Goal: Task Accomplishment & Management: Use online tool/utility

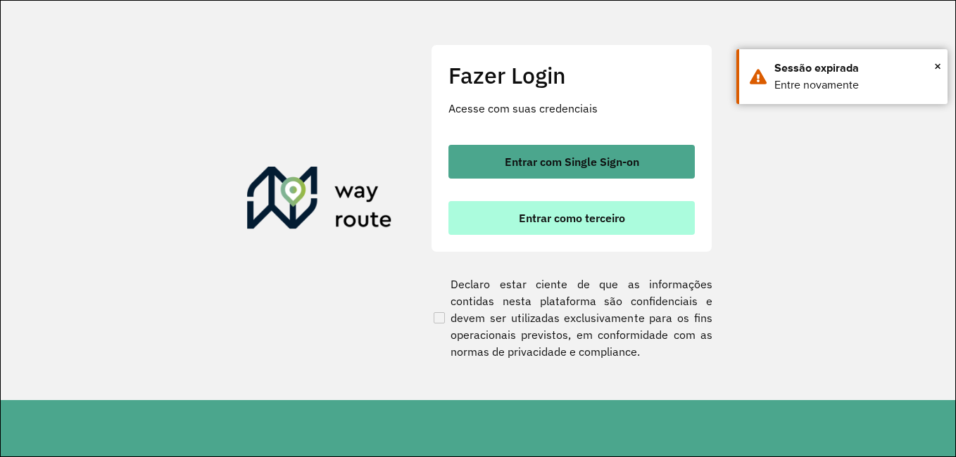
click at [563, 212] on font "Entrar como terceiro" at bounding box center [572, 218] width 106 height 14
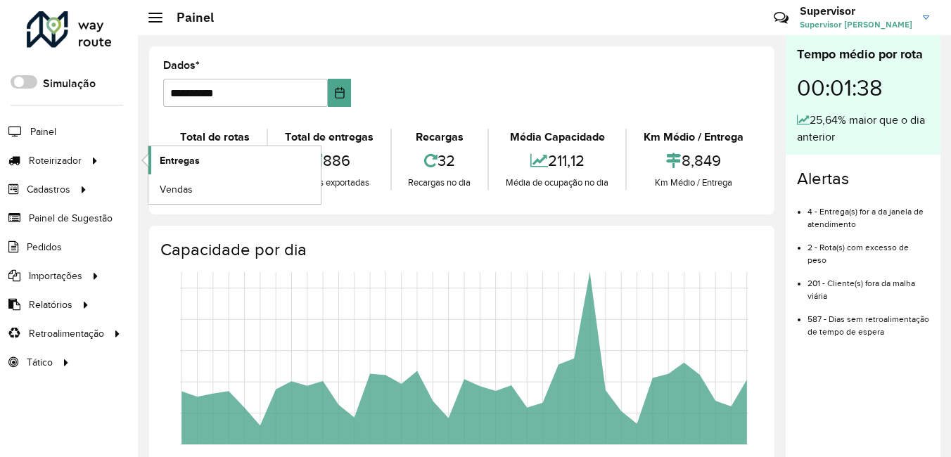
click at [208, 156] on link "Entregas" at bounding box center [234, 160] width 172 height 28
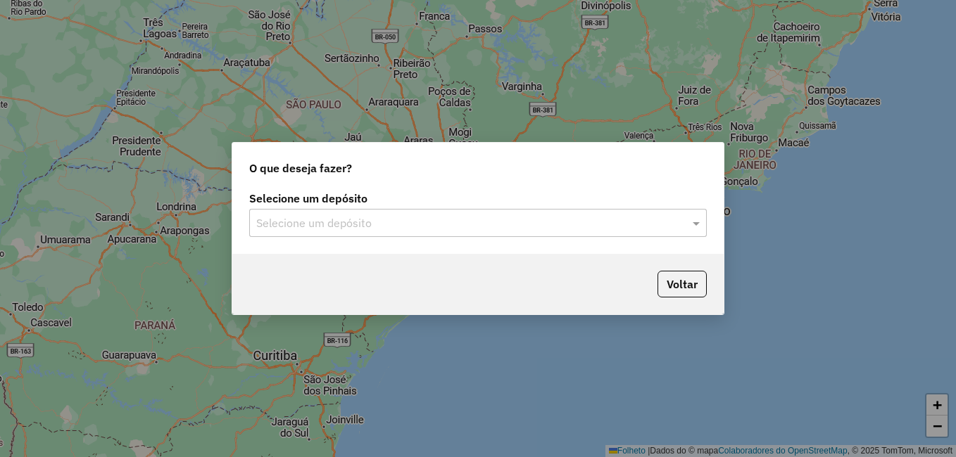
click at [527, 219] on input "text" at bounding box center [463, 223] width 415 height 17
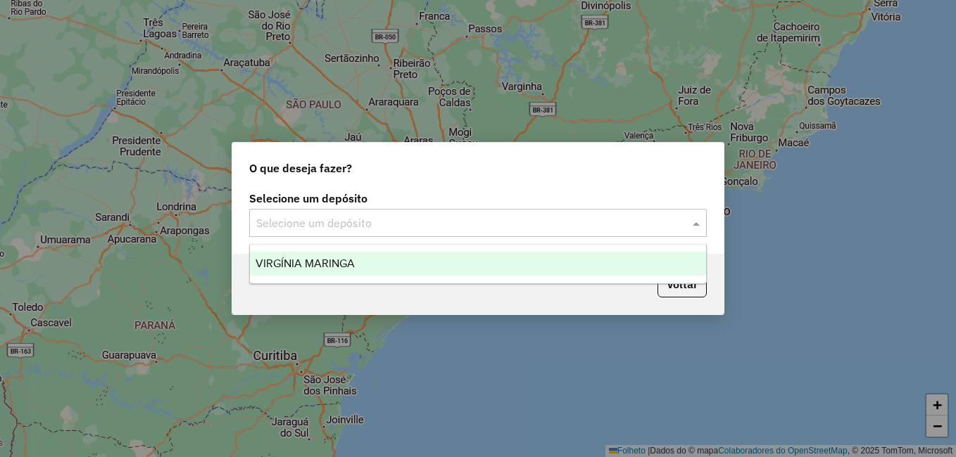
click at [363, 222] on input "text" at bounding box center [463, 223] width 415 height 17
click at [329, 267] on span "VIRGÍNIA MARINGA" at bounding box center [304, 264] width 99 height 12
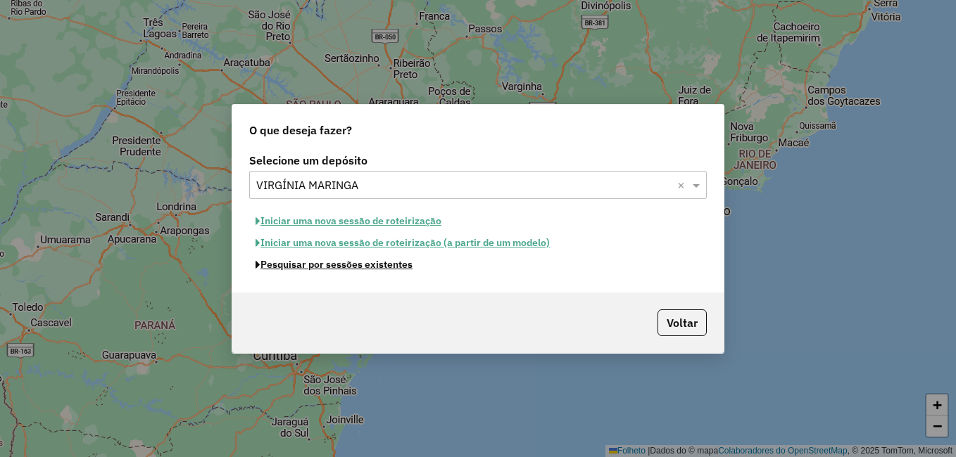
click at [362, 267] on font "Pesquisar por sessões existentes" at bounding box center [336, 264] width 152 height 13
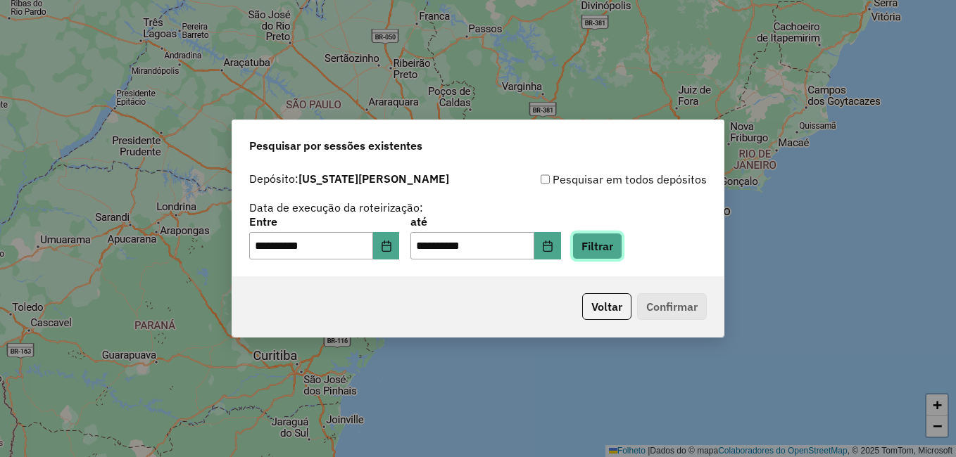
click at [622, 243] on button "Filtrar" at bounding box center [597, 246] width 50 height 27
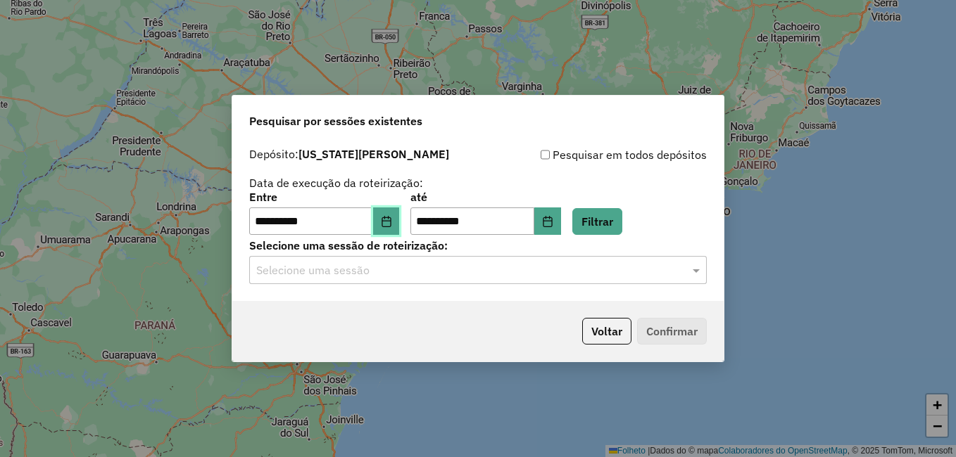
click at [392, 218] on icon "Escolha a data" at bounding box center [386, 221] width 11 height 11
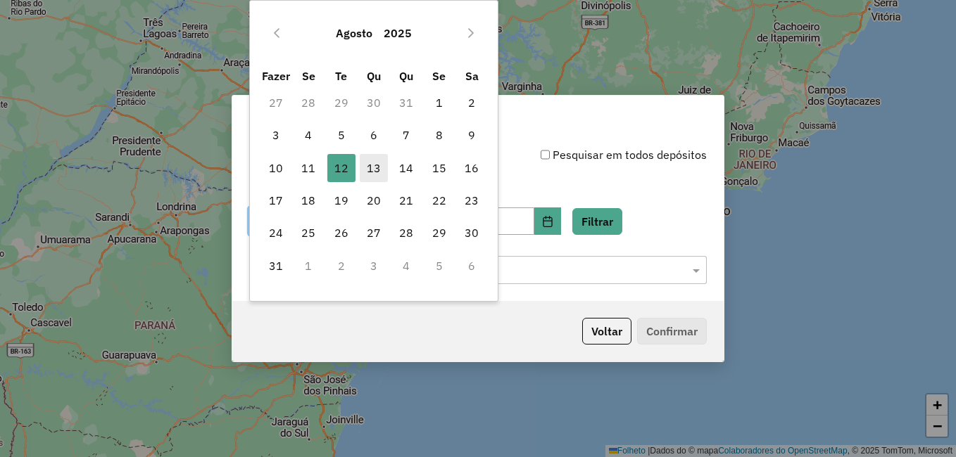
click at [374, 175] on font "13" at bounding box center [374, 168] width 14 height 17
type input "**********"
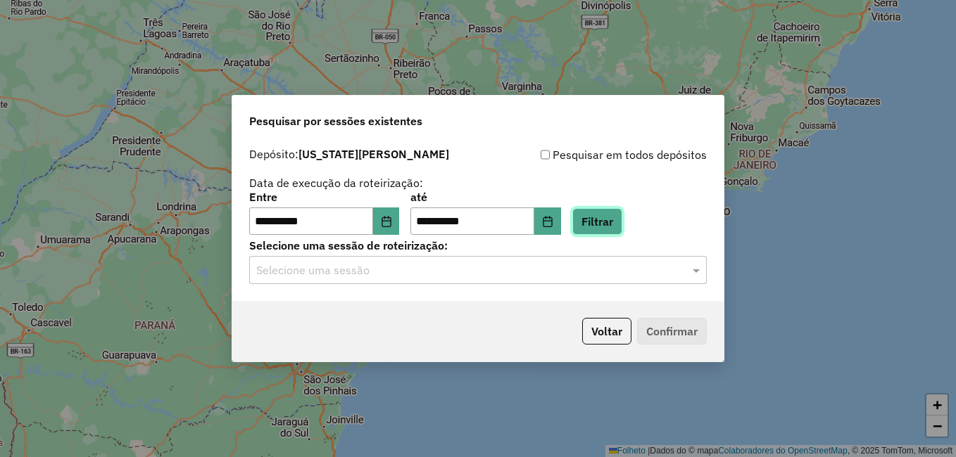
click at [618, 224] on button "Filtrar" at bounding box center [597, 221] width 50 height 27
click at [503, 260] on div "Selecione uma sessão" at bounding box center [477, 270] width 457 height 28
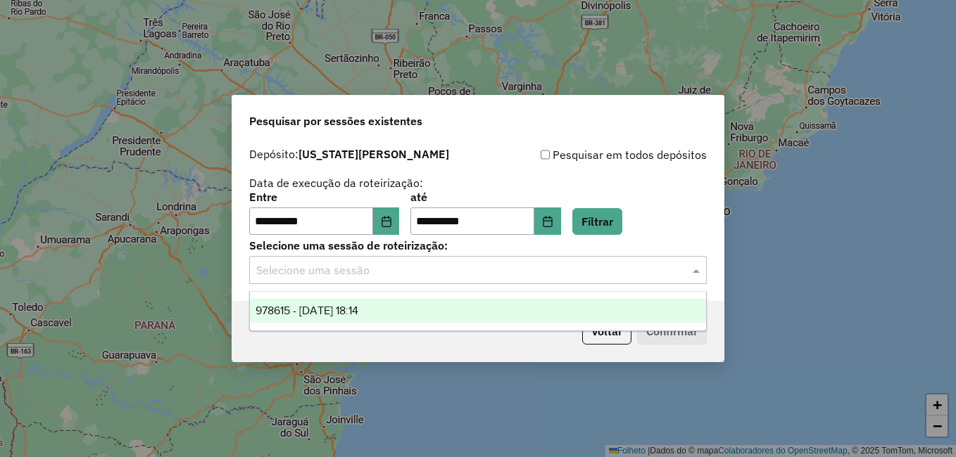
click at [356, 308] on span "978615 - 13/08/2025 18:14" at bounding box center [306, 311] width 103 height 12
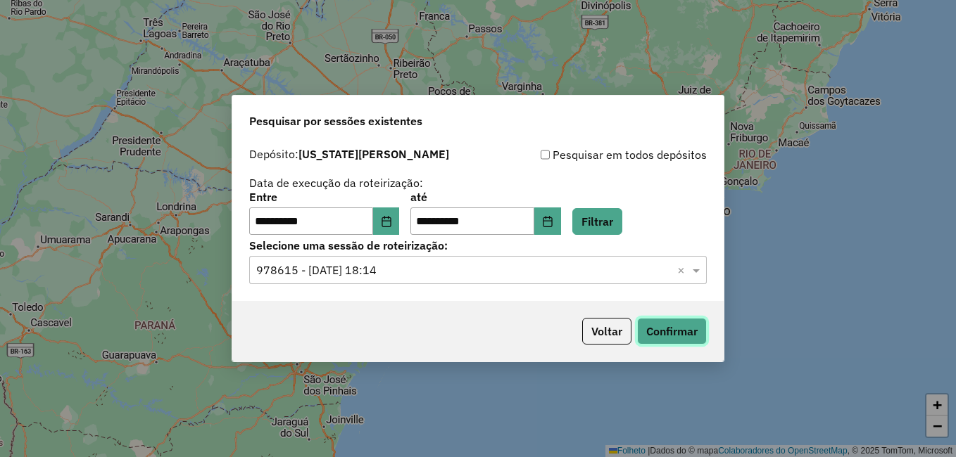
click at [674, 328] on button "Confirmar" at bounding box center [672, 331] width 70 height 27
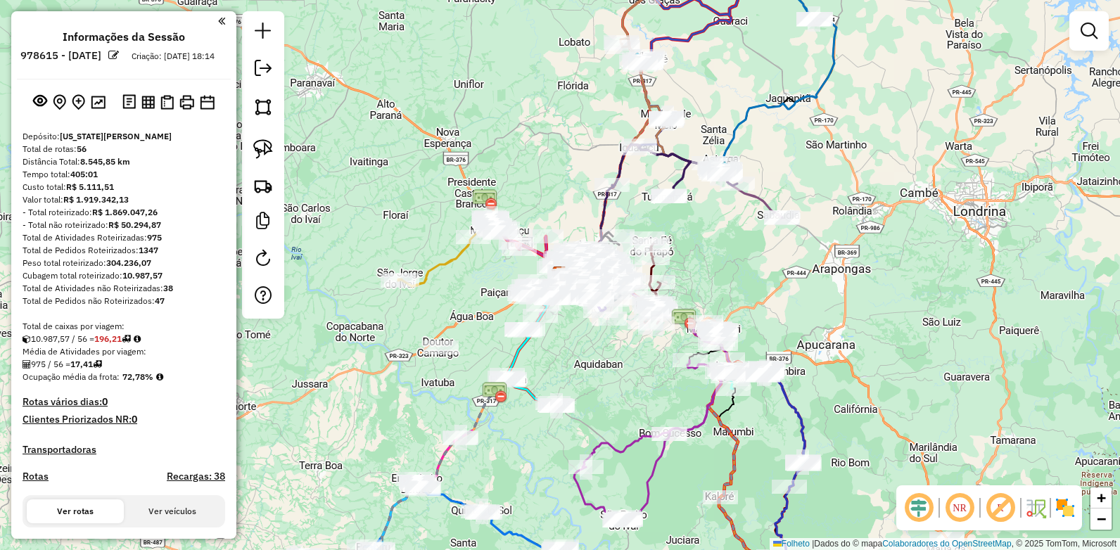
click at [955, 457] on em at bounding box center [960, 508] width 34 height 34
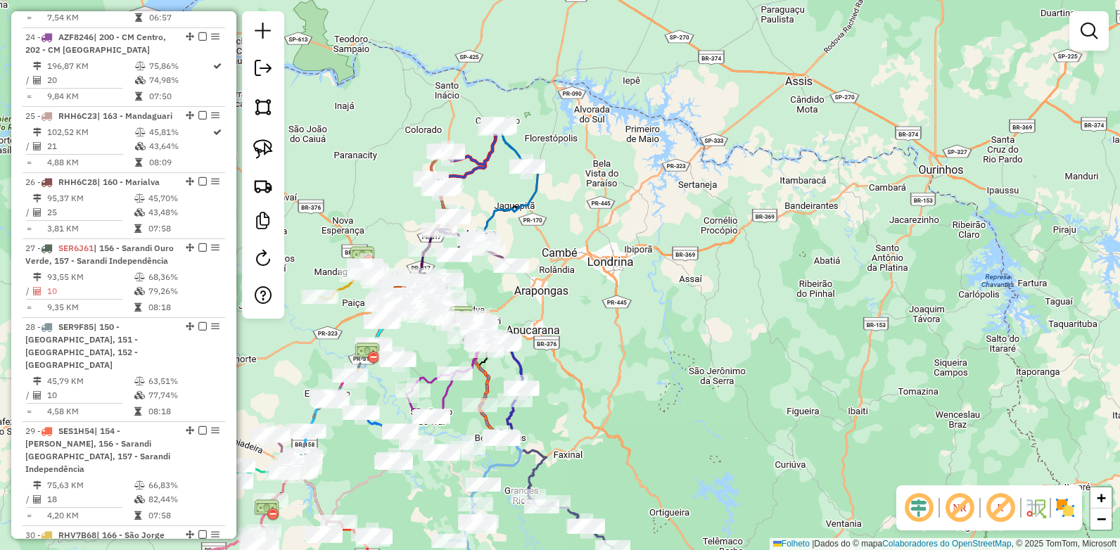
scroll to position [2182, 0]
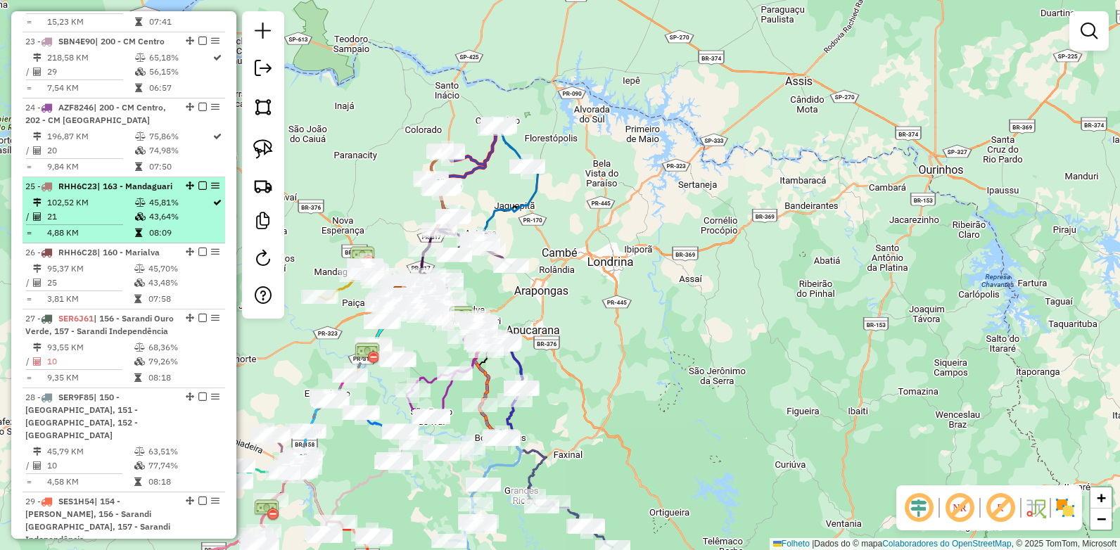
click at [85, 191] on span "RHH6C23" at bounding box center [77, 186] width 39 height 11
select select "**********"
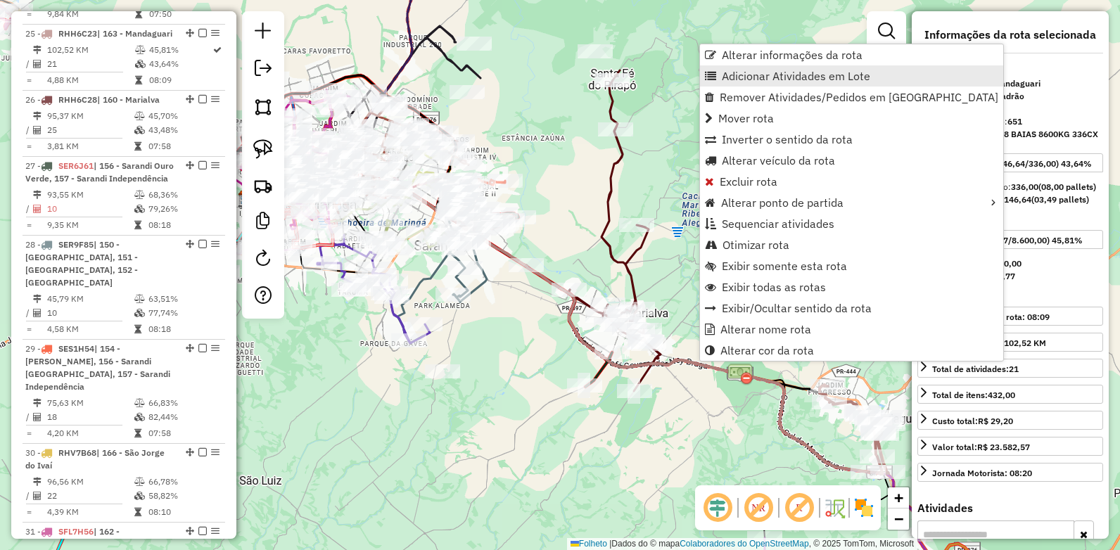
scroll to position [2360, 0]
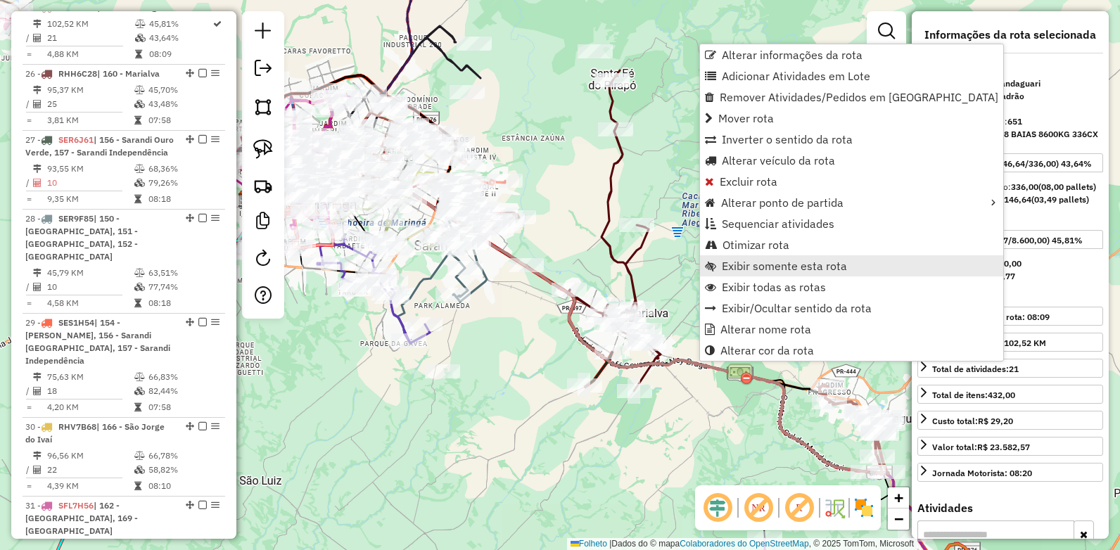
click at [759, 264] on span "Exibir somente esta rota" at bounding box center [784, 265] width 125 height 11
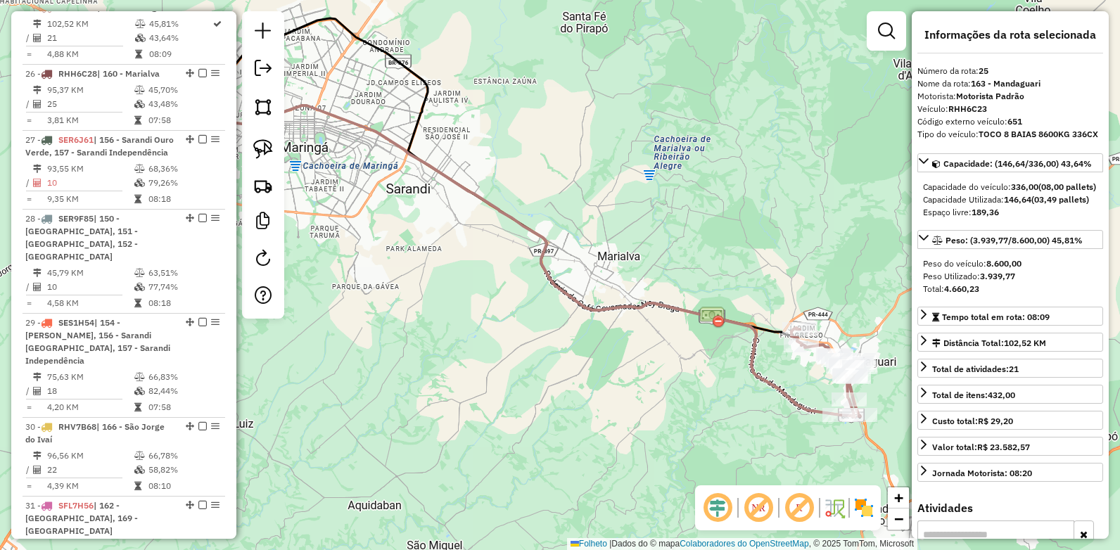
drag, startPoint x: 747, startPoint y: 293, endPoint x: 738, endPoint y: 246, distance: 48.0
click at [738, 246] on div "Janela de atendimento Grade de atendimento Capacidade Transportadoras Veículos …" at bounding box center [560, 275] width 1120 height 550
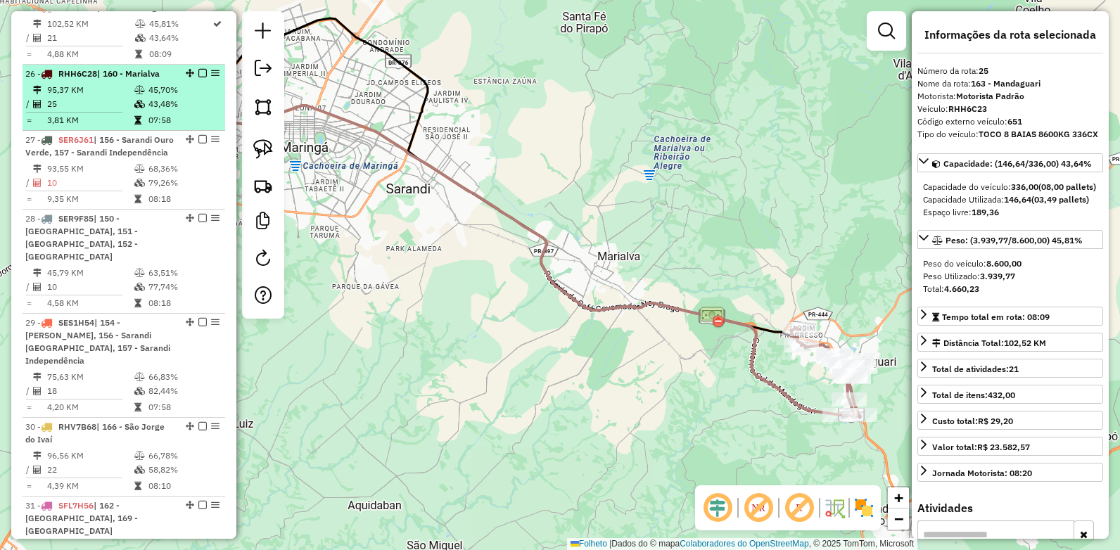
click at [82, 79] on span "RHH6C28" at bounding box center [77, 73] width 39 height 11
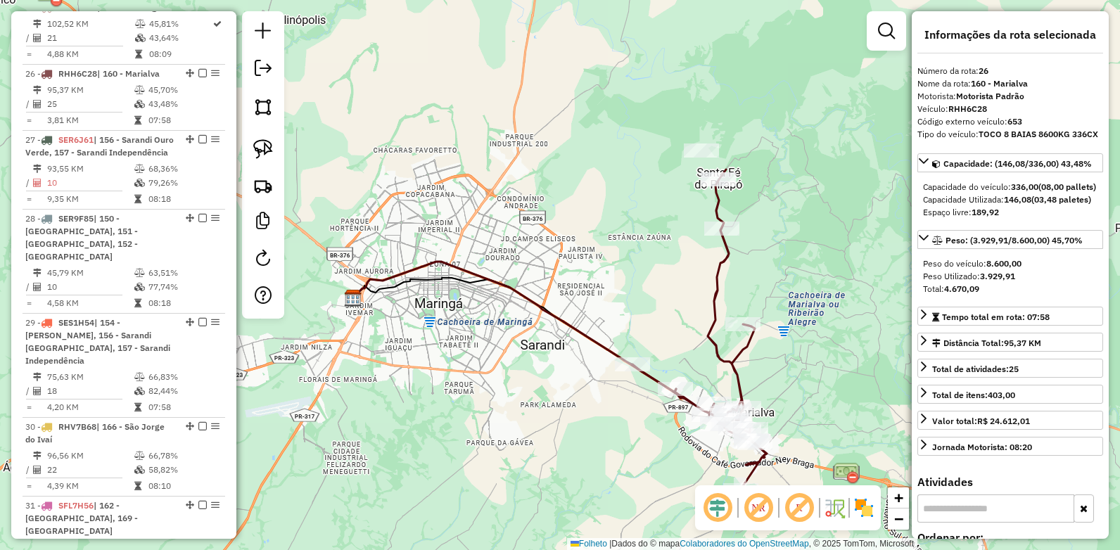
drag, startPoint x: 680, startPoint y: 141, endPoint x: 680, endPoint y: 258, distance: 116.8
click at [680, 258] on div "Janela de atendimento Grade de atendimento Capacidade Transportadoras Veículos …" at bounding box center [560, 275] width 1120 height 550
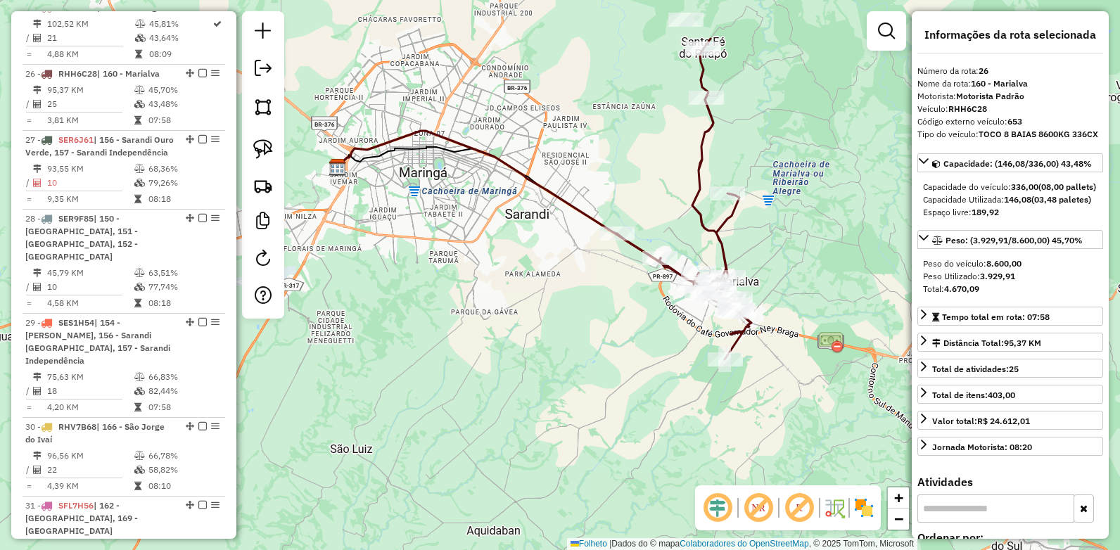
drag, startPoint x: 671, startPoint y: 367, endPoint x: 655, endPoint y: 174, distance: 193.4
click at [655, 174] on div "Janela de atendimento Grade de atendimento Capacidade Transportadoras Veículos …" at bounding box center [560, 275] width 1120 height 550
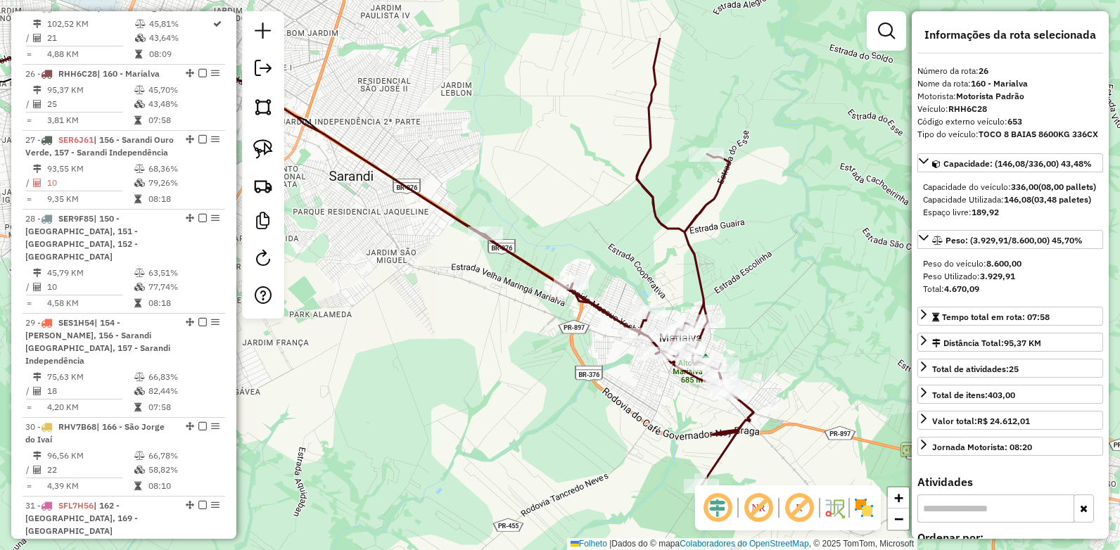
drag, startPoint x: 601, startPoint y: 288, endPoint x: 661, endPoint y: 381, distance: 110.5
click at [661, 381] on div "Janela de atendimento Grade de atendimento Capacidade Transportadoras Veículos …" at bounding box center [560, 275] width 1120 height 550
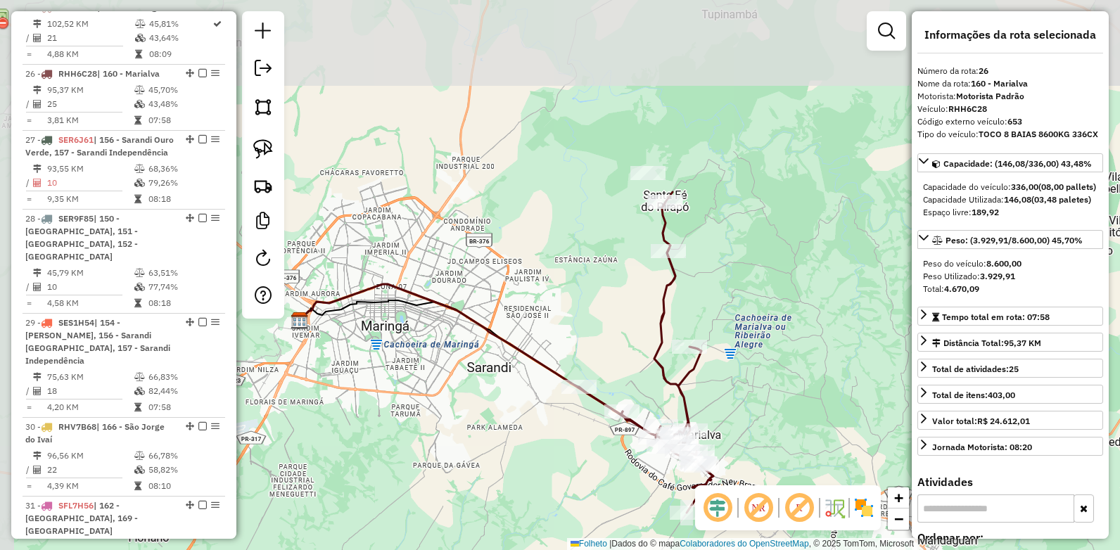
drag, startPoint x: 652, startPoint y: 167, endPoint x: 681, endPoint y: 300, distance: 135.4
click at [681, 300] on div "Janela de atendimento Grade de atendimento Capacidade Transportadoras Veículos …" at bounding box center [560, 275] width 1120 height 550
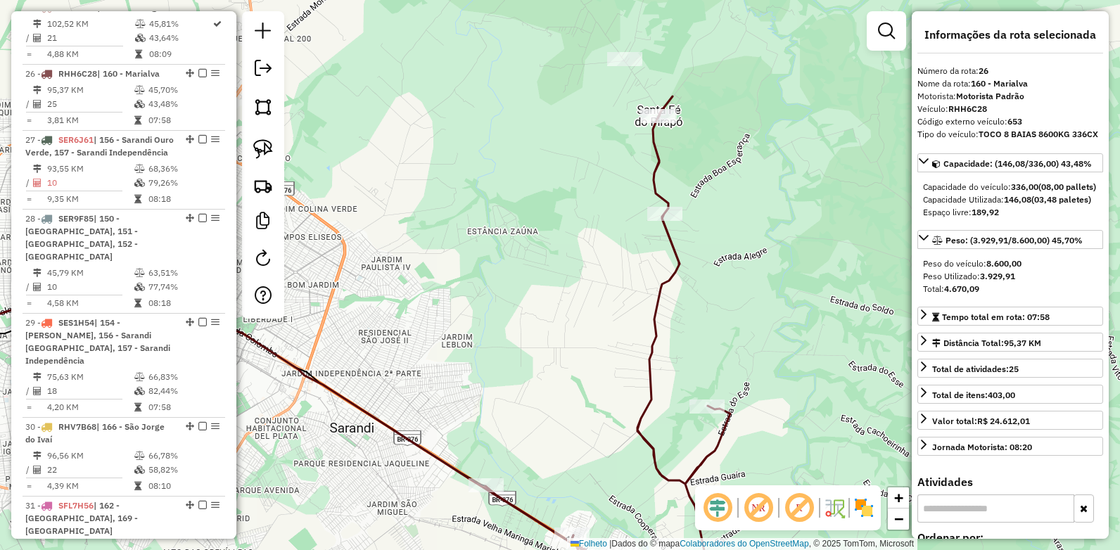
drag, startPoint x: 87, startPoint y: 161, endPoint x: 510, endPoint y: 203, distance: 425.7
click at [87, 145] on span "SER6J61" at bounding box center [75, 139] width 35 height 11
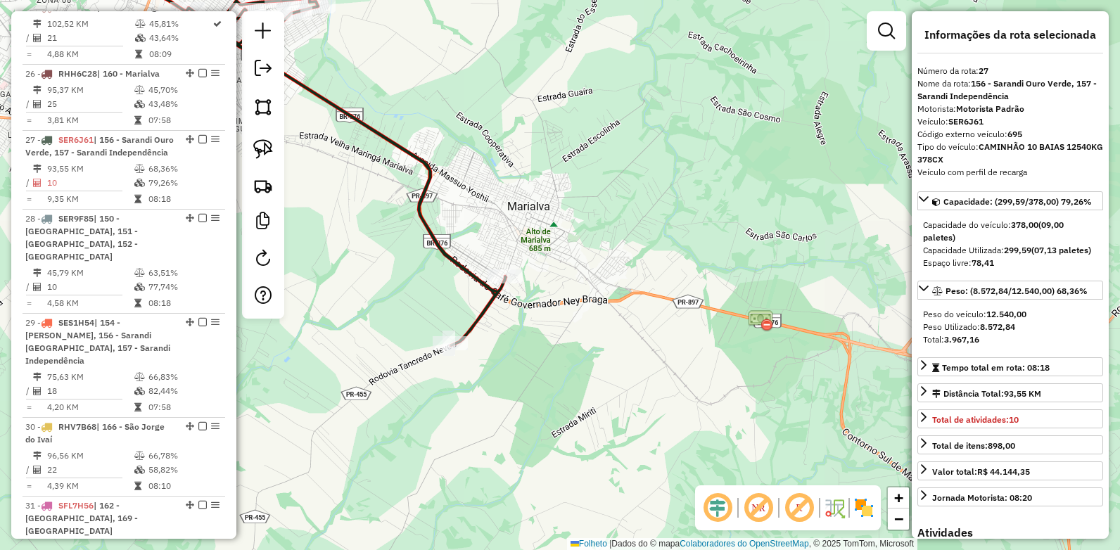
drag, startPoint x: 670, startPoint y: 374, endPoint x: 345, endPoint y: 231, distance: 355.1
click at [345, 231] on div "Janela de atendimento Grade de atendimento Capacidade Transportadoras Veículos …" at bounding box center [560, 275] width 1120 height 550
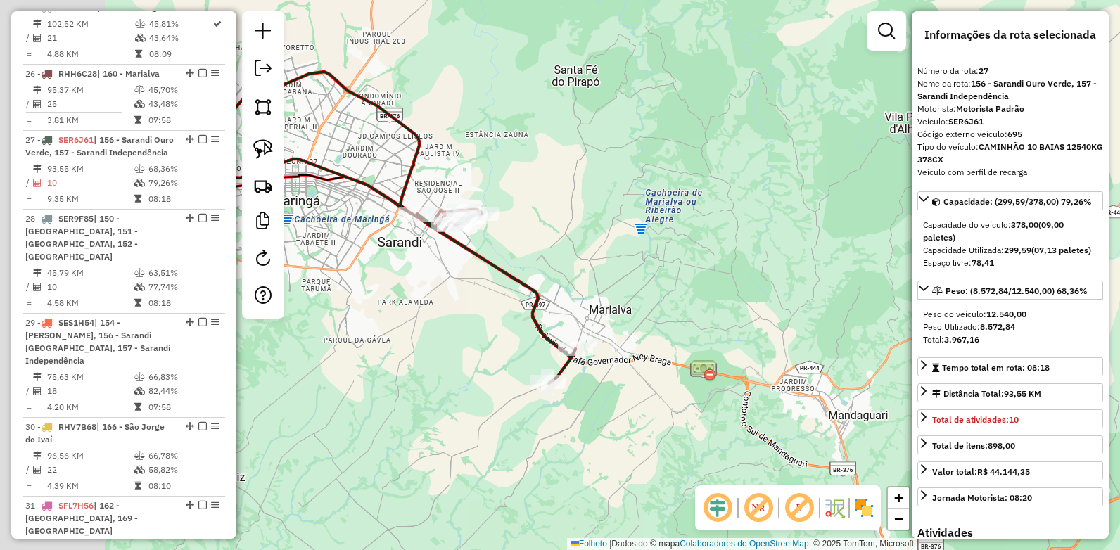
drag, startPoint x: 332, startPoint y: 231, endPoint x: 524, endPoint y: 317, distance: 210.7
click at [523, 334] on div "Janela de atendimento Grade de atendimento Capacidade Transportadoras Veículos …" at bounding box center [560, 275] width 1120 height 550
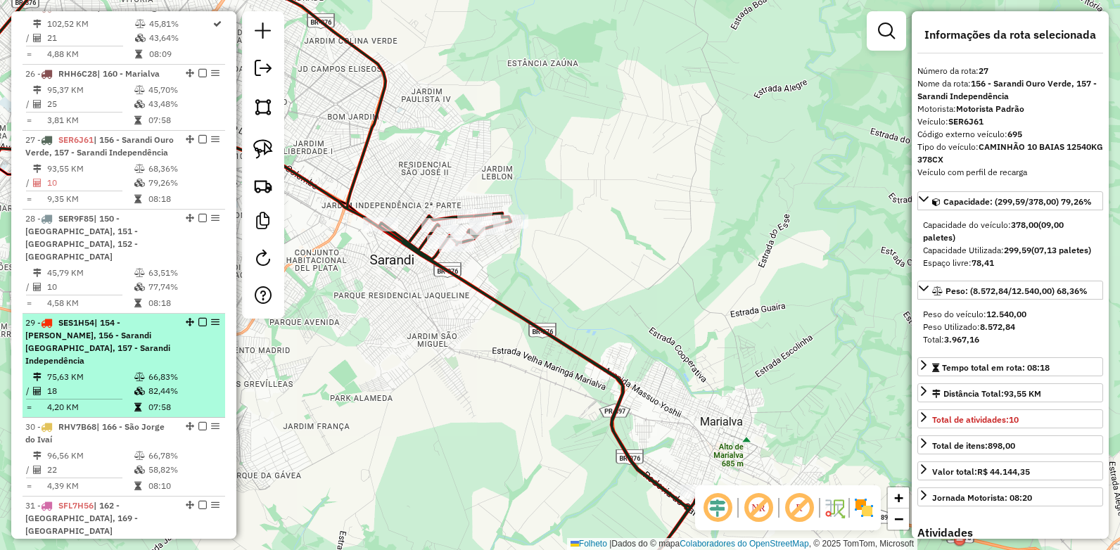
click at [80, 328] on span "SES1H54" at bounding box center [76, 322] width 36 height 11
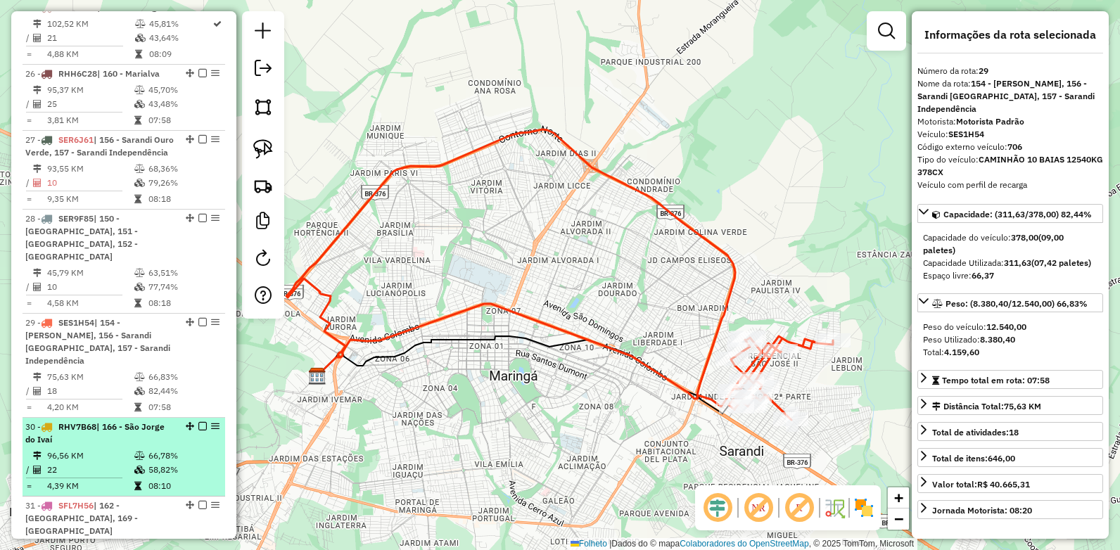
click at [92, 432] on span "RHV7B68" at bounding box center [77, 427] width 38 height 11
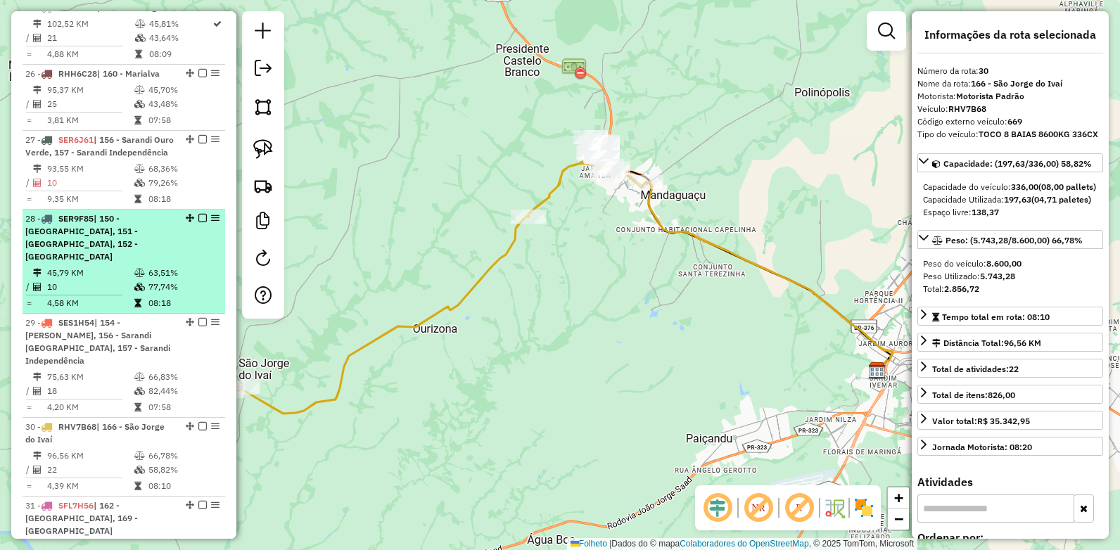
click at [77, 224] on span "SER9F85" at bounding box center [75, 218] width 35 height 11
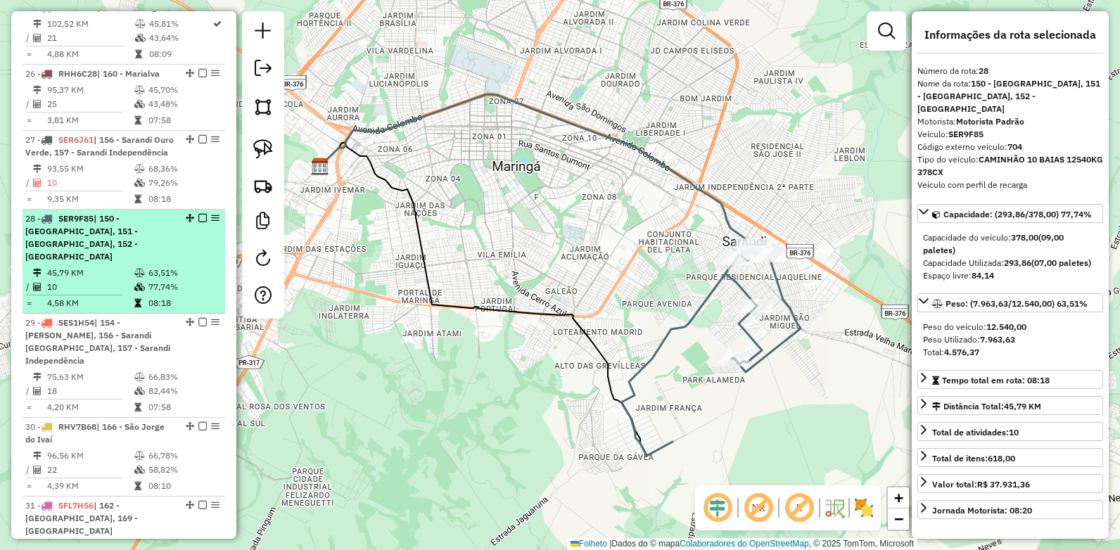
click at [82, 224] on span "SER9F85" at bounding box center [75, 218] width 35 height 11
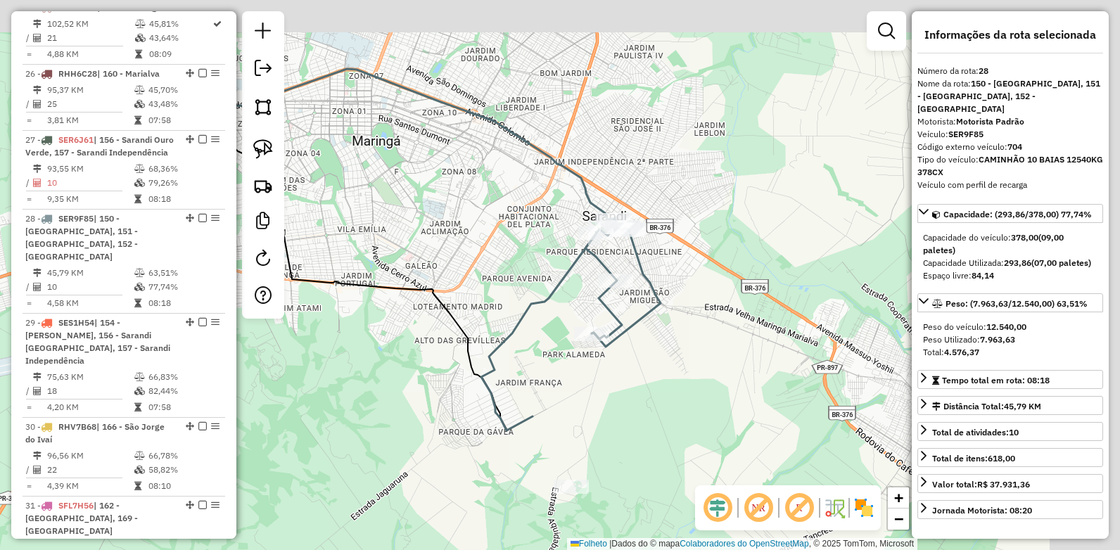
drag, startPoint x: 734, startPoint y: 257, endPoint x: 566, endPoint y: 307, distance: 175.5
click at [566, 307] on div "Janela de atendimento Grade de atendimento Capacidade Transportadoras Veículos …" at bounding box center [560, 275] width 1120 height 550
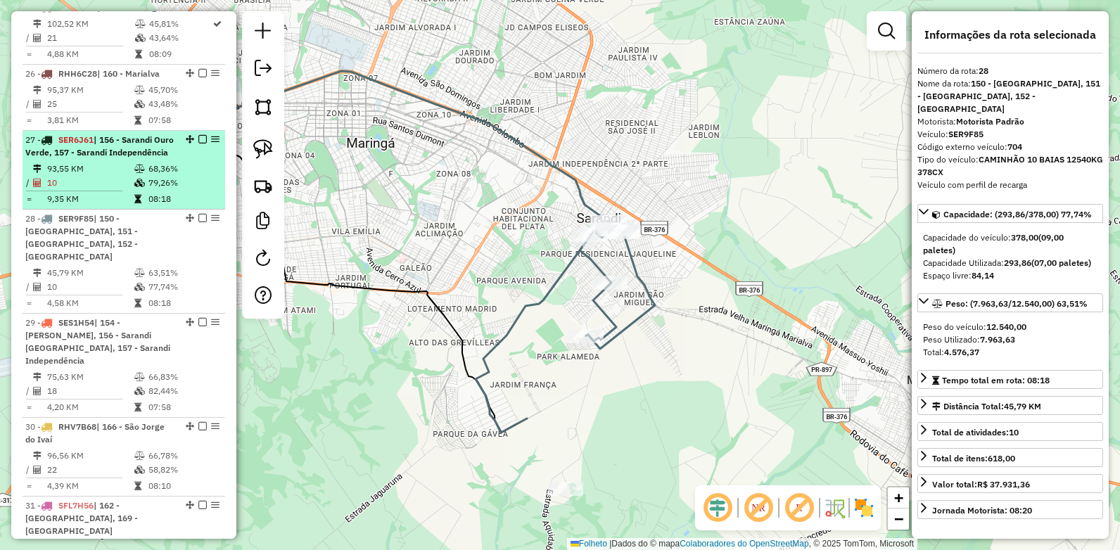
click at [80, 145] on span "SER6J61" at bounding box center [75, 139] width 35 height 11
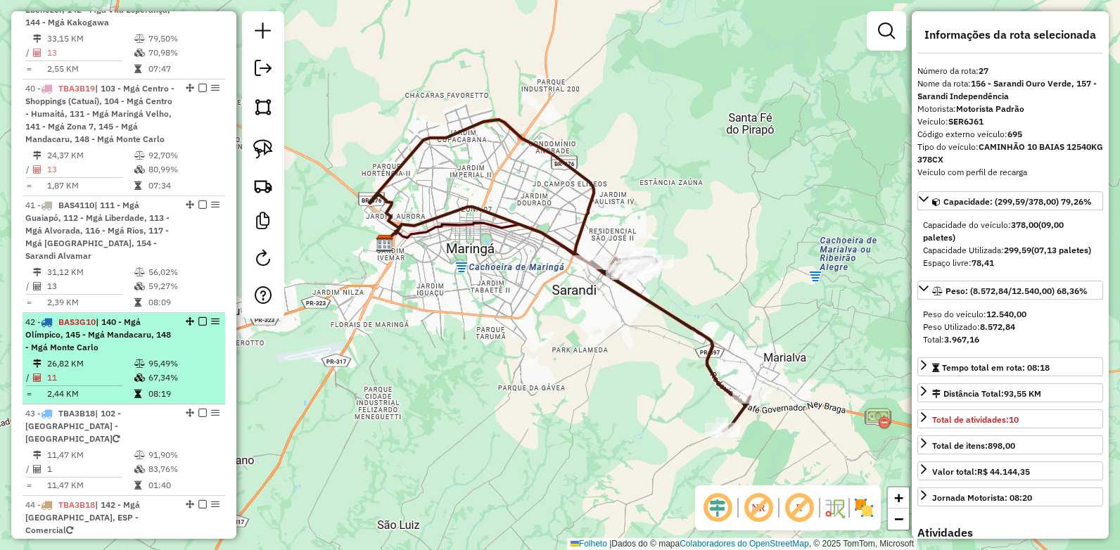
scroll to position [3697, 0]
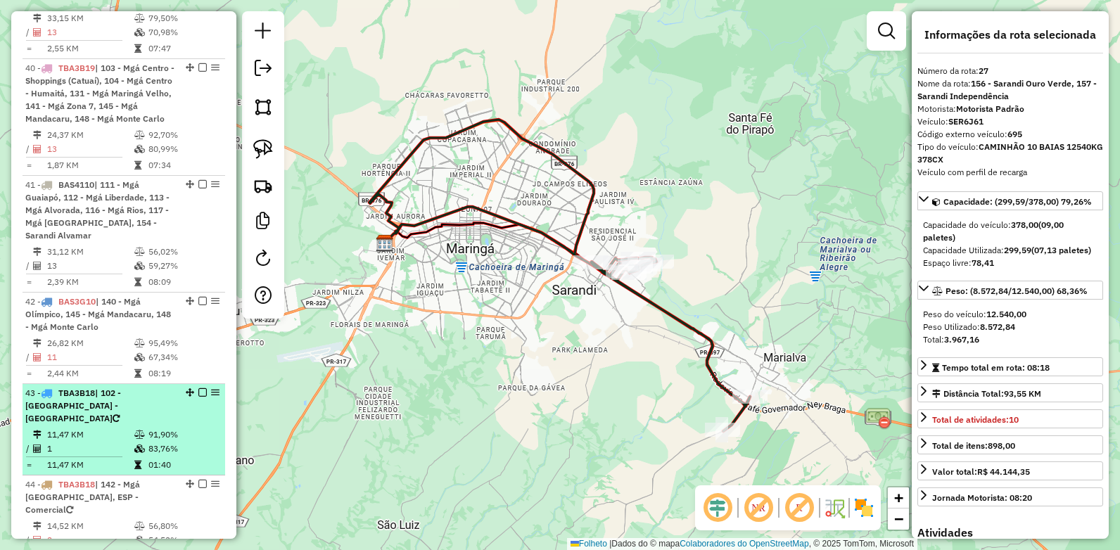
click at [84, 388] on span "TBA3B18" at bounding box center [76, 393] width 37 height 11
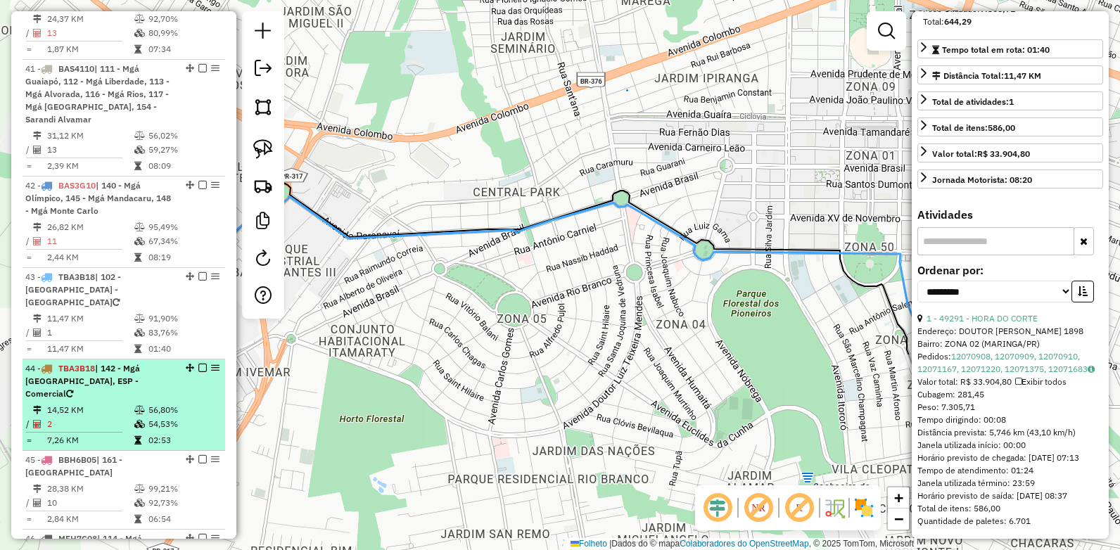
scroll to position [3838, 0]
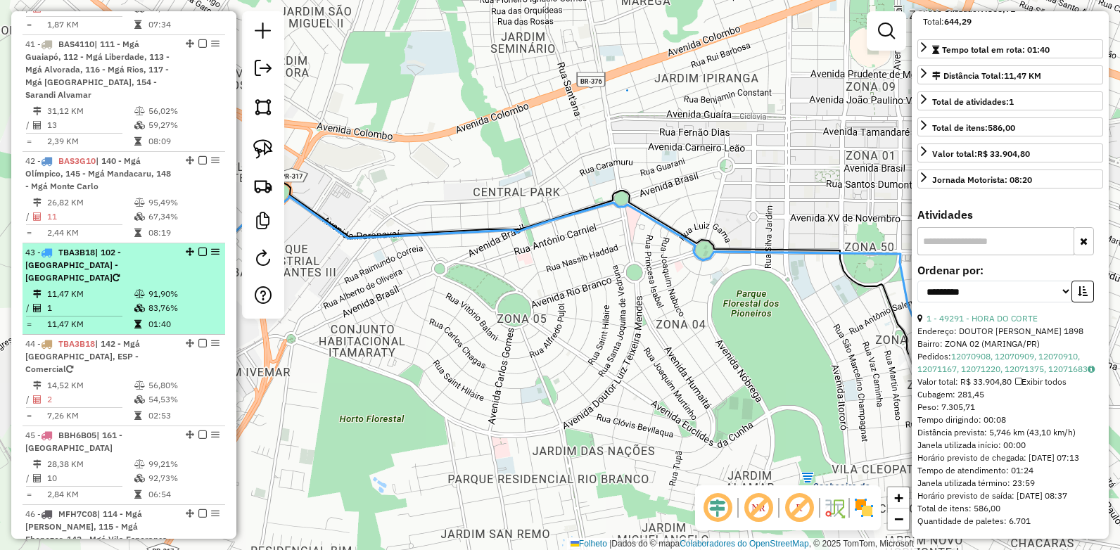
click at [73, 247] on span "TBA3B18" at bounding box center [76, 252] width 37 height 11
click at [84, 247] on span "TBA3B18" at bounding box center [76, 252] width 37 height 11
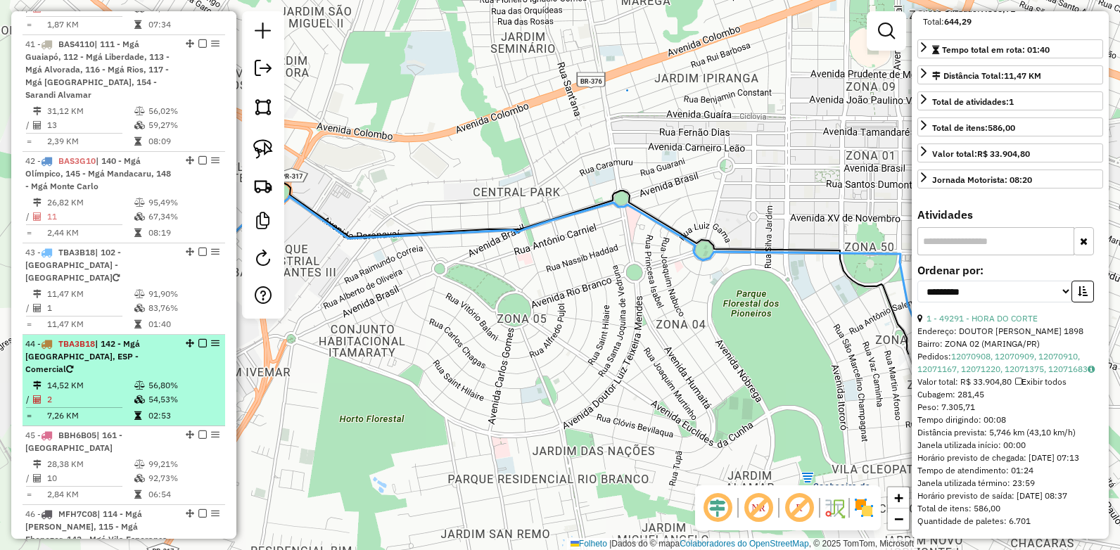
click at [88, 338] on span "TBA3B18" at bounding box center [76, 343] width 37 height 11
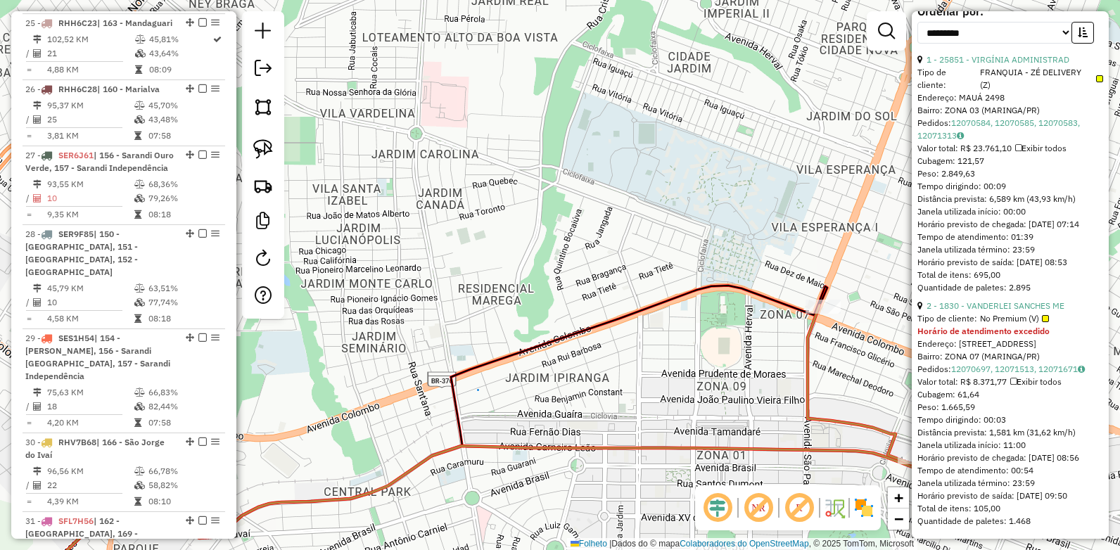
scroll to position [2360, 0]
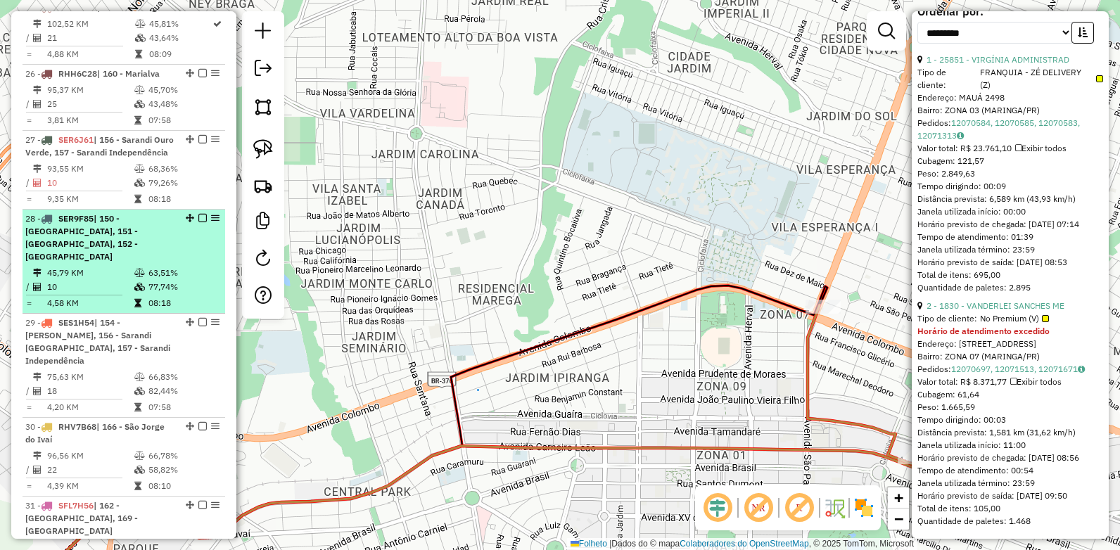
click at [68, 224] on span "SER9F85" at bounding box center [75, 218] width 35 height 11
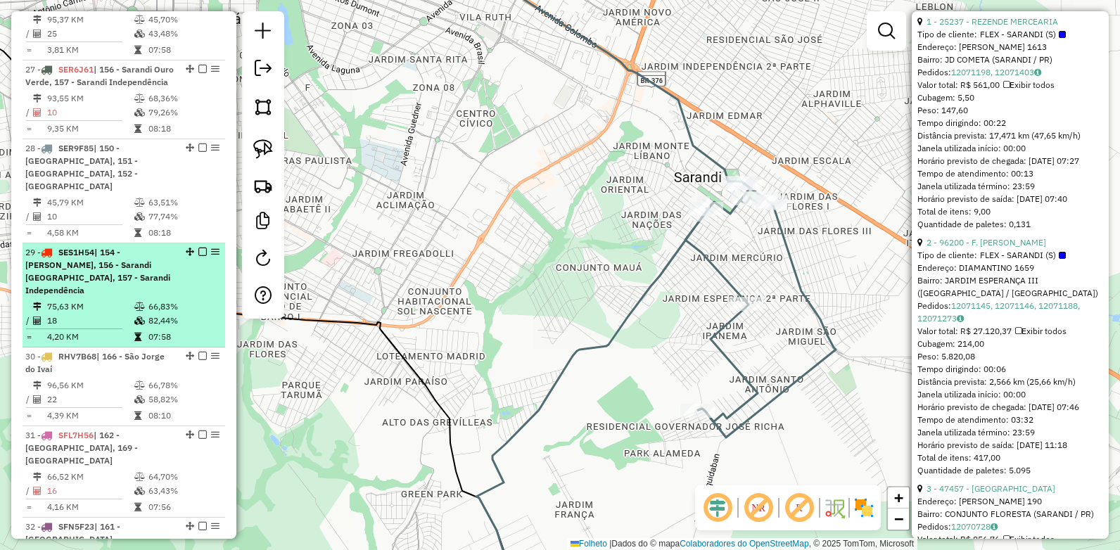
scroll to position [2501, 0]
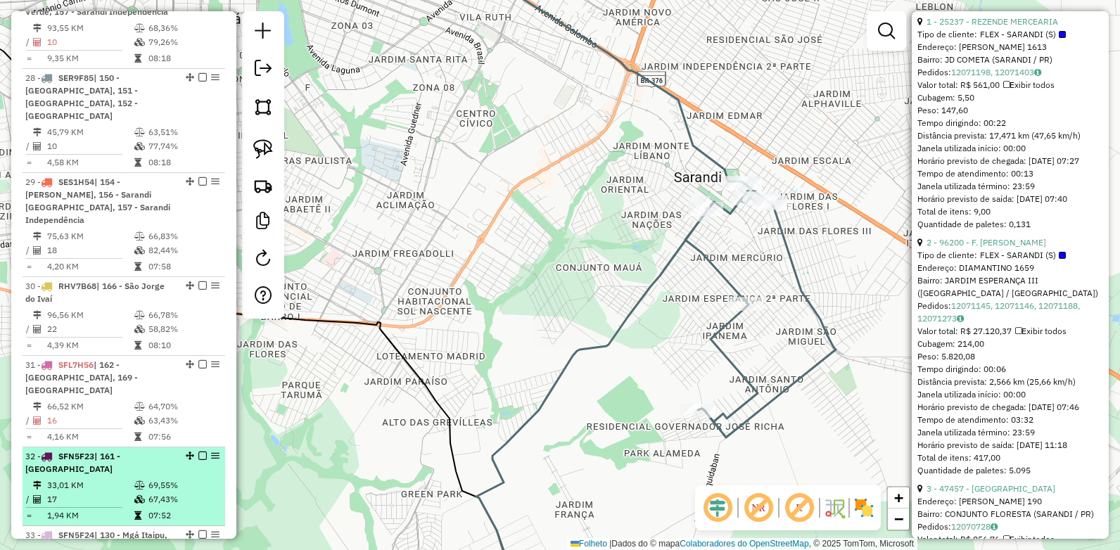
click at [64, 456] on span "SFN5F23" at bounding box center [76, 456] width 36 height 11
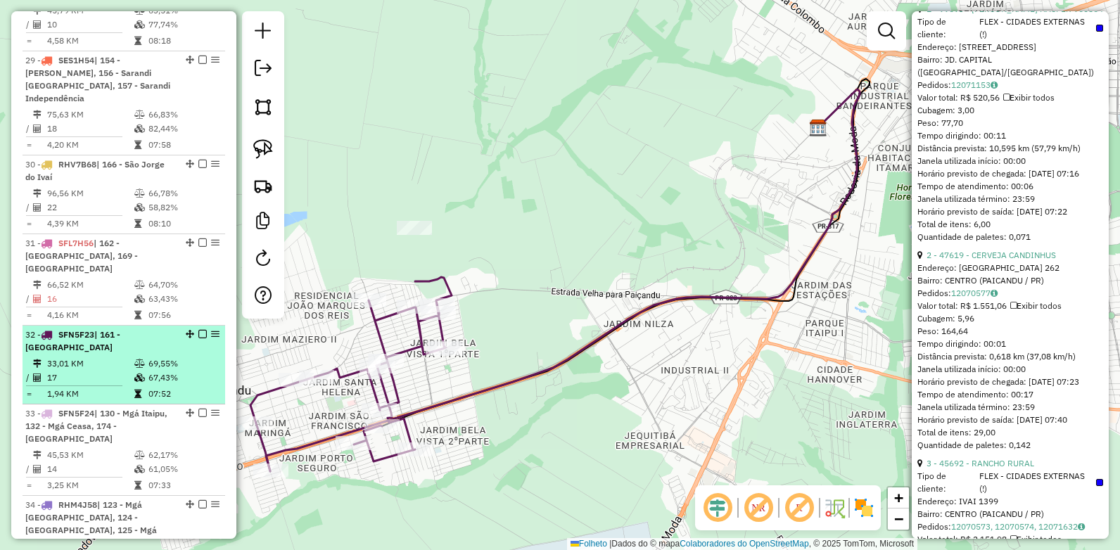
scroll to position [2642, 0]
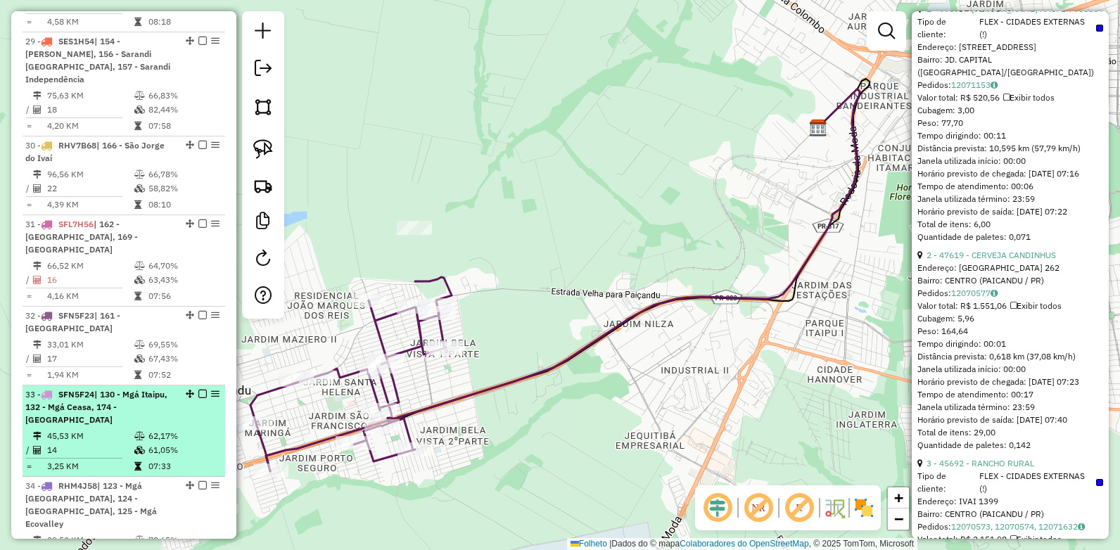
click at [76, 389] on span "SFN5F24" at bounding box center [76, 394] width 36 height 11
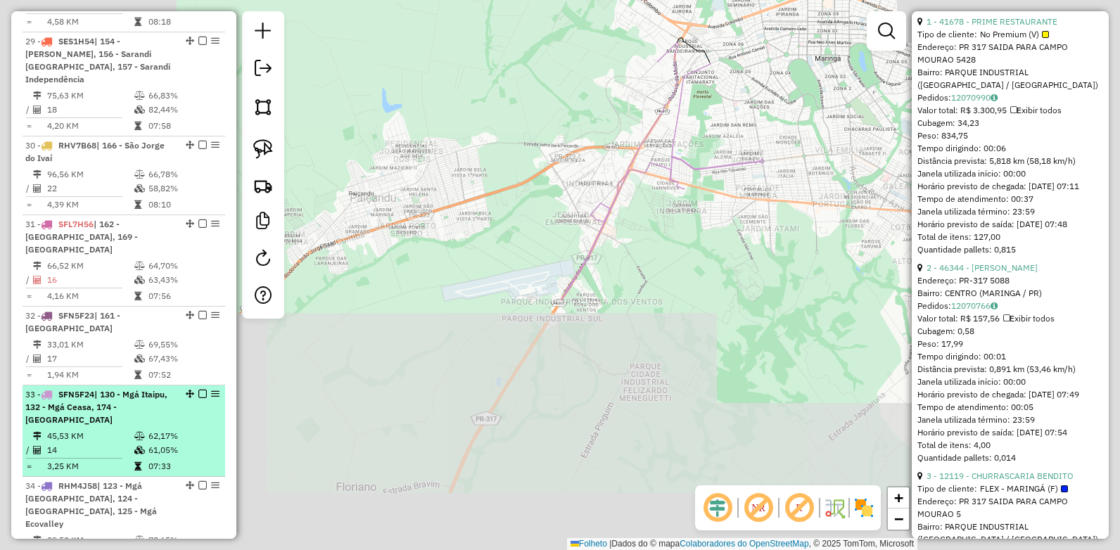
scroll to position [602, 0]
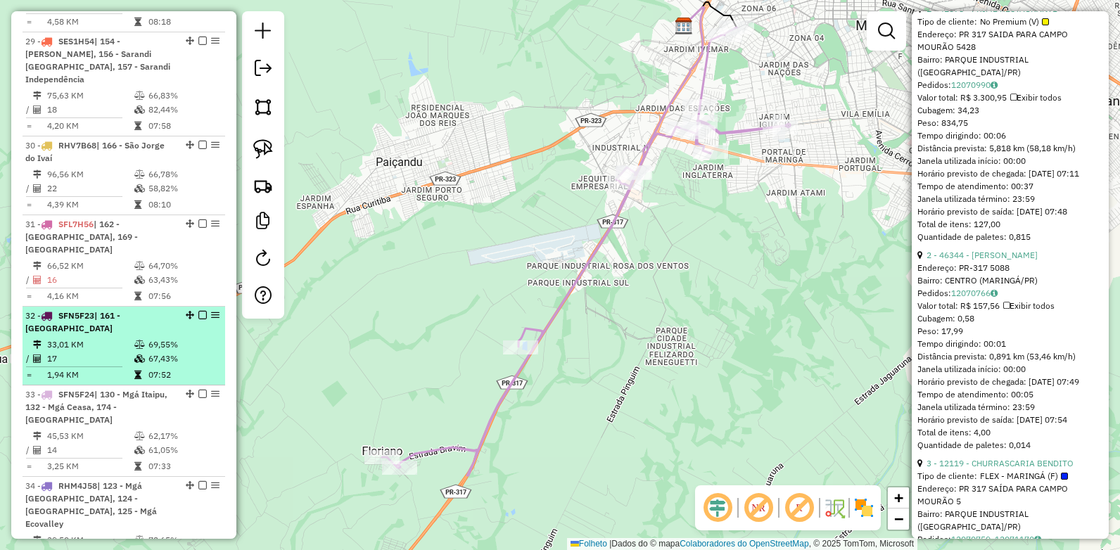
click at [82, 316] on span "SFN5F23" at bounding box center [76, 315] width 36 height 11
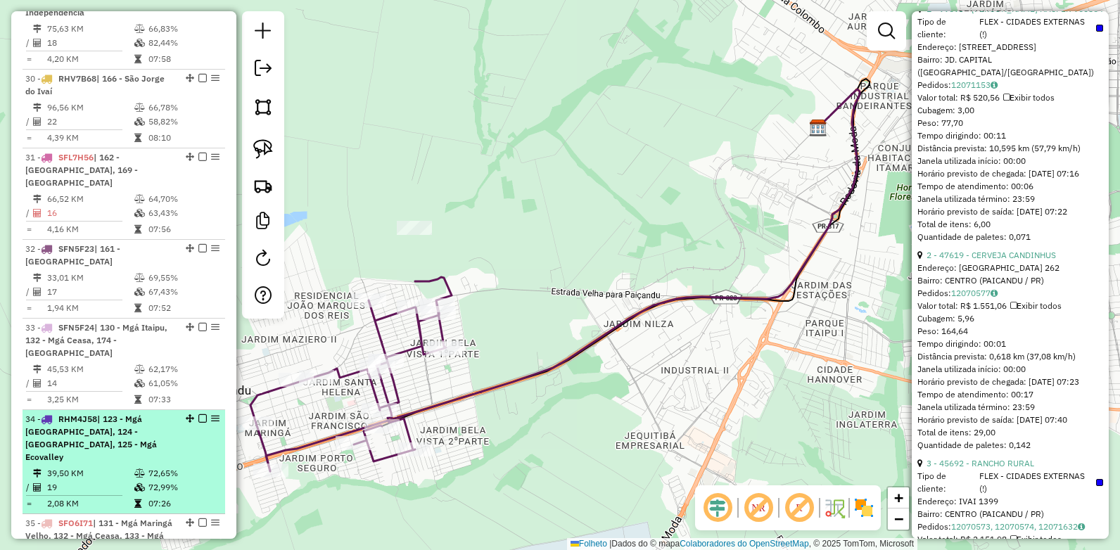
scroll to position [2712, 0]
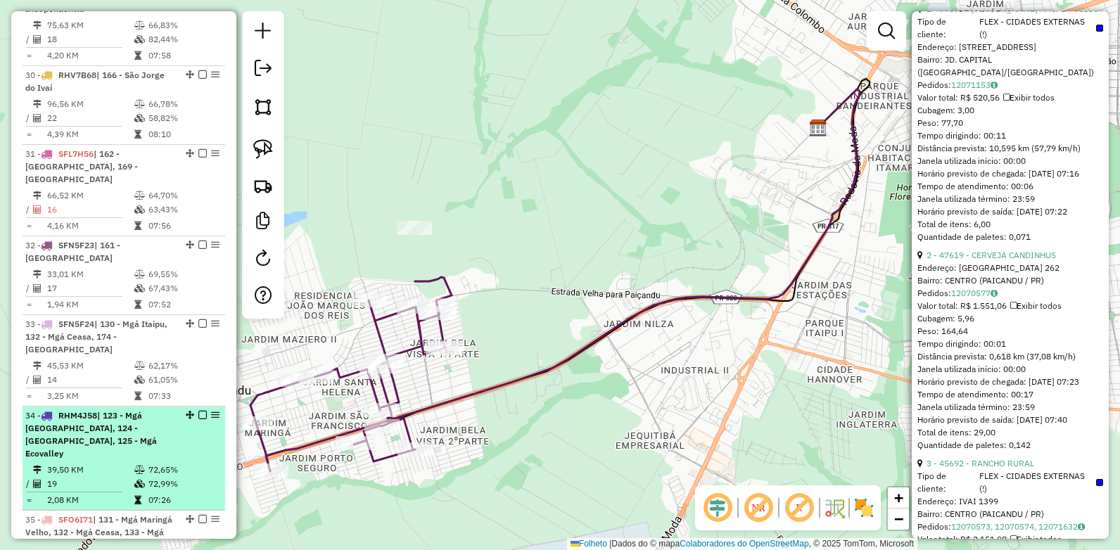
click at [91, 410] on span "RHM4J58" at bounding box center [77, 415] width 39 height 11
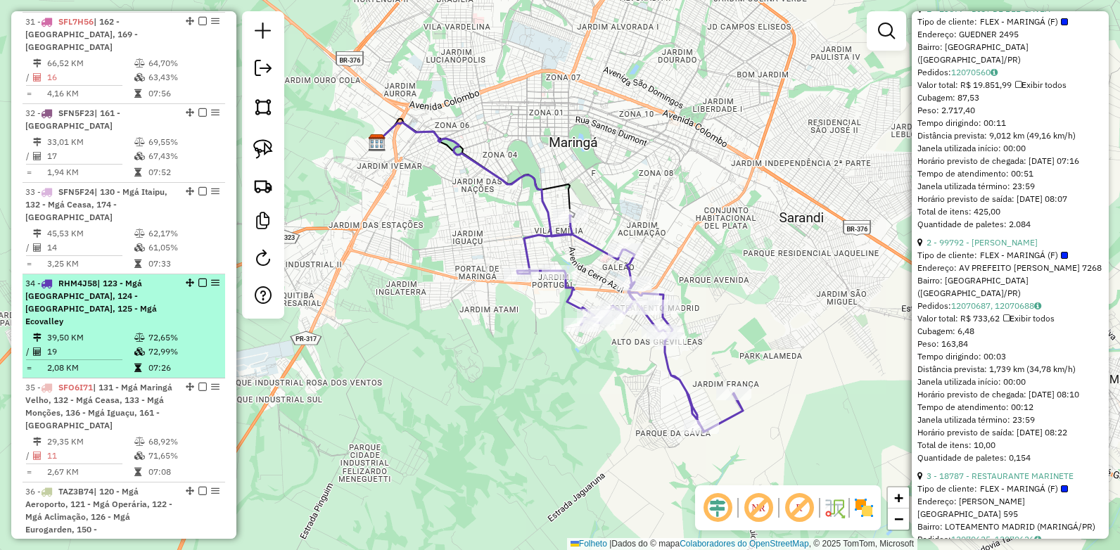
scroll to position [2853, 0]
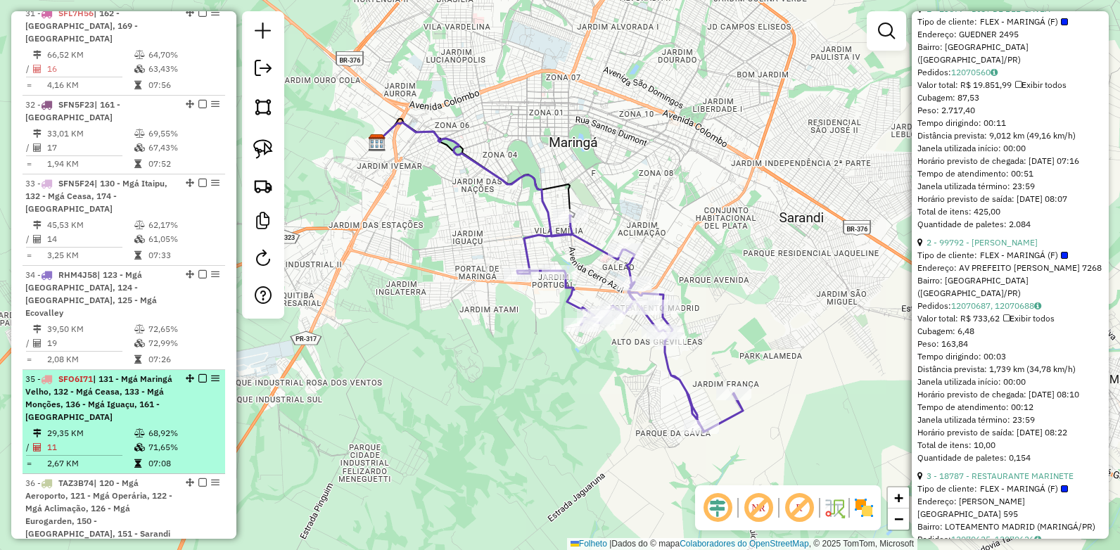
click at [89, 374] on span "SFO6I71" at bounding box center [75, 379] width 34 height 11
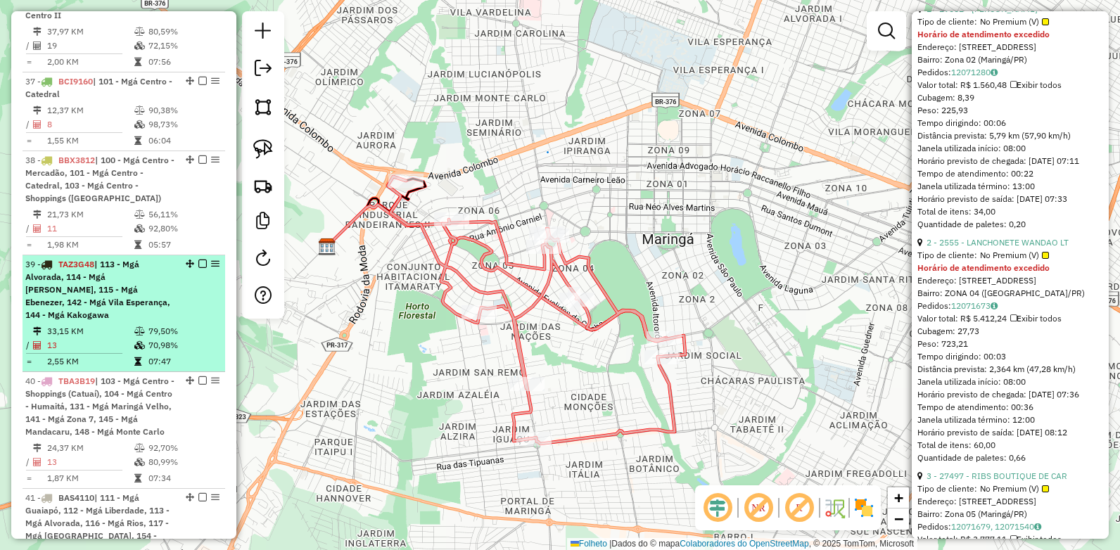
scroll to position [3416, 0]
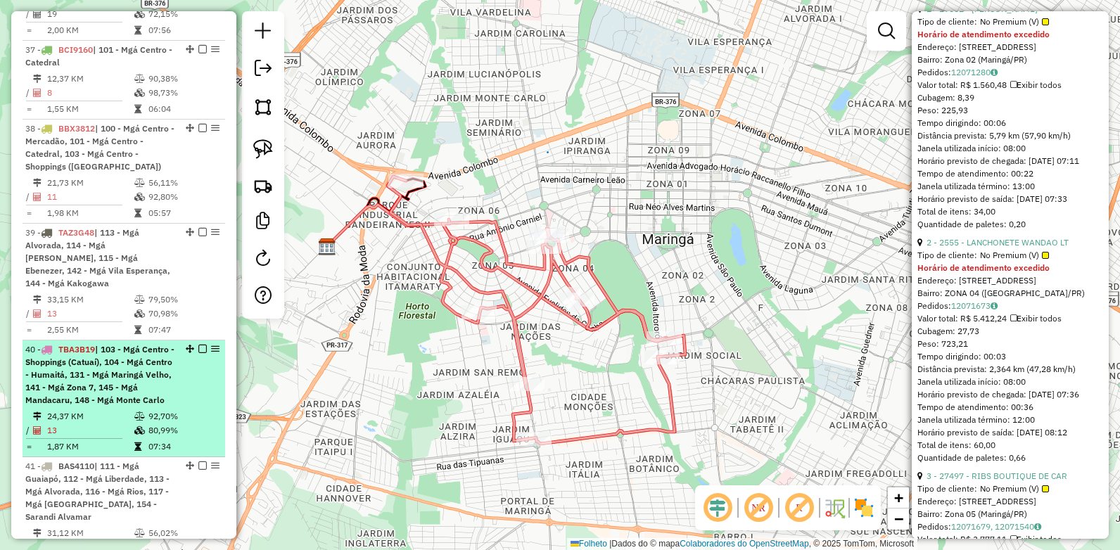
click at [90, 344] on span "TBA3B19" at bounding box center [76, 349] width 37 height 11
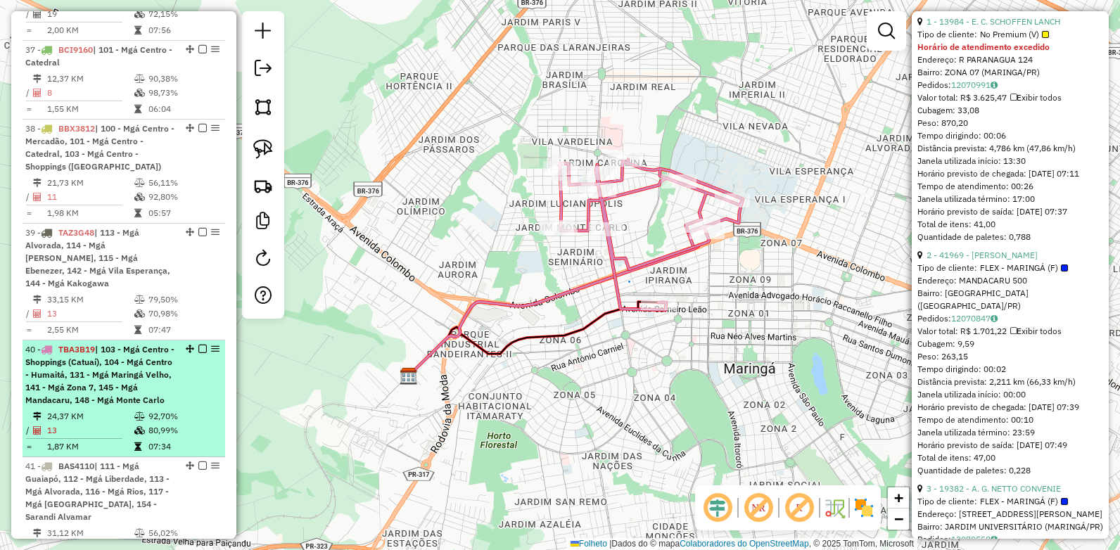
click at [80, 344] on span "TBA3B19" at bounding box center [76, 349] width 37 height 11
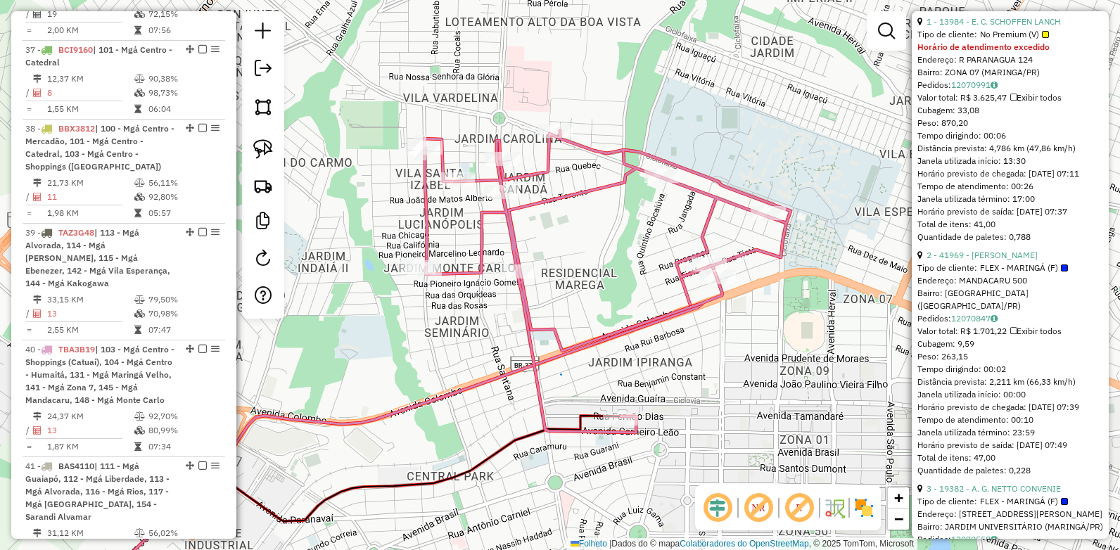
drag, startPoint x: 681, startPoint y: 183, endPoint x: 577, endPoint y: 252, distance: 124.3
click at [577, 252] on div "Janela de atendimento Grade de atendimento Capacidade Transportadoras Veículos …" at bounding box center [560, 275] width 1120 height 550
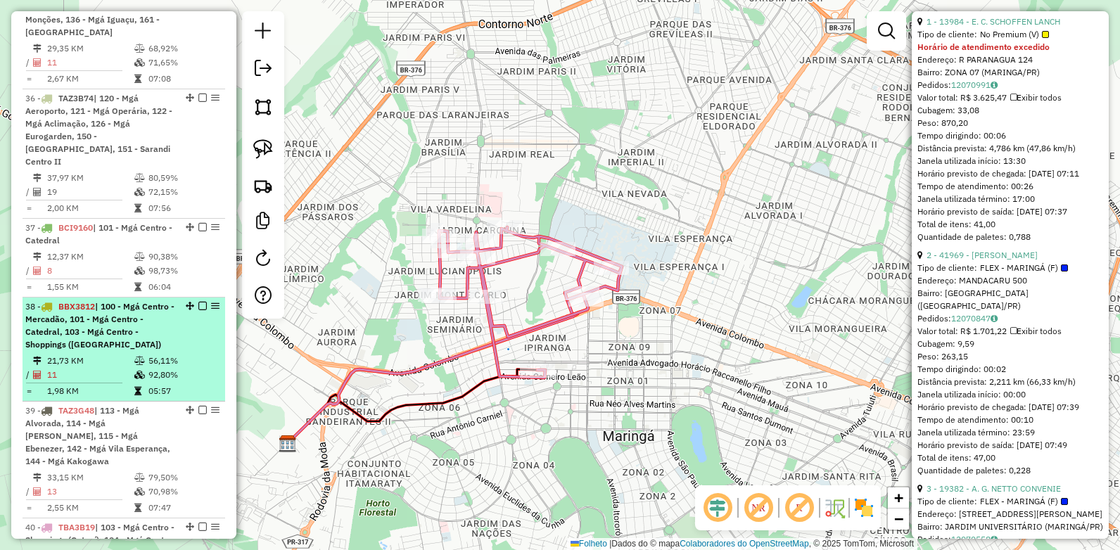
scroll to position [3205, 0]
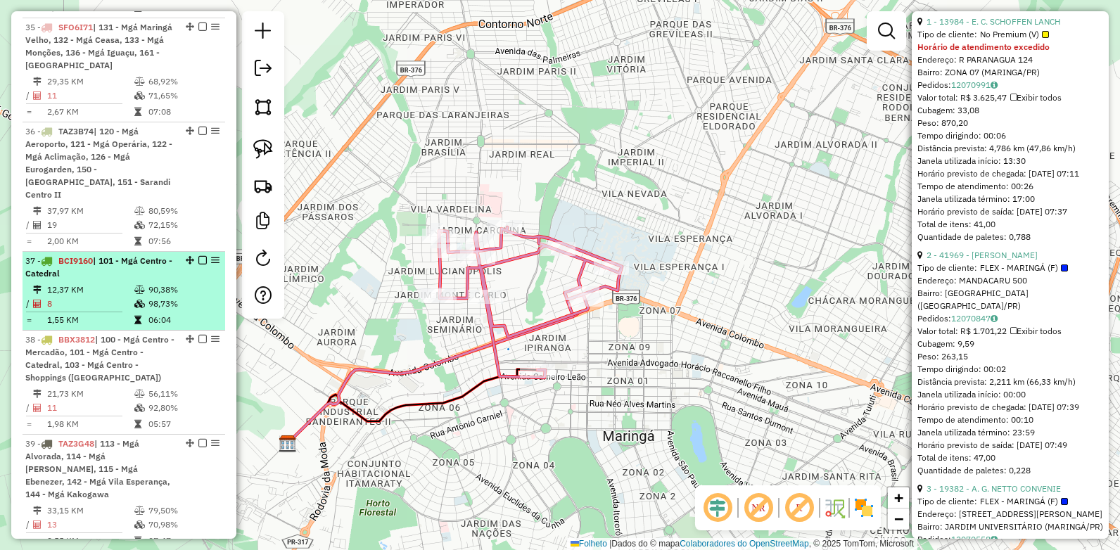
click at [92, 255] on span "BCI9160" at bounding box center [75, 260] width 34 height 11
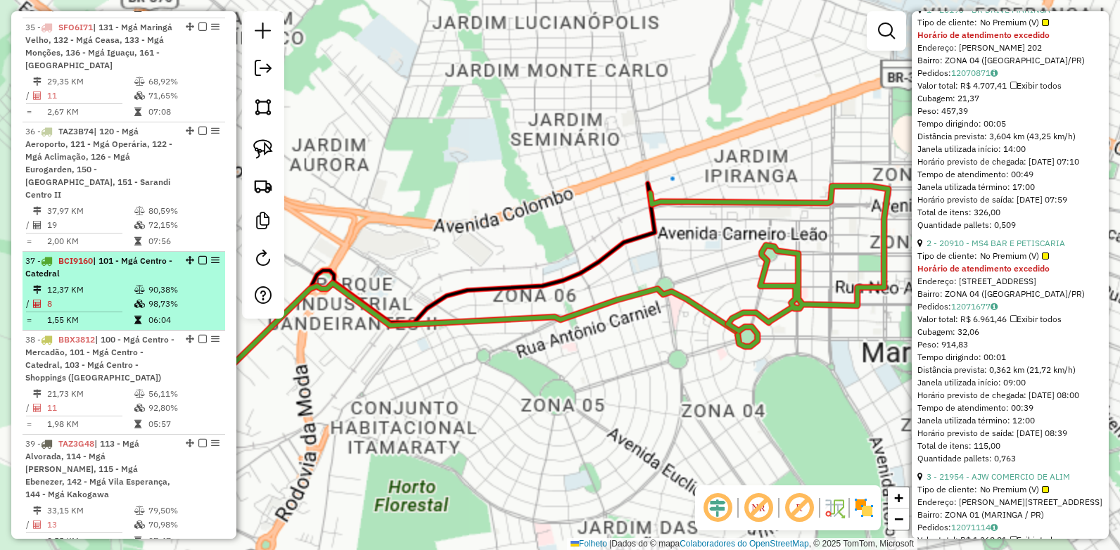
scroll to position [616, 0]
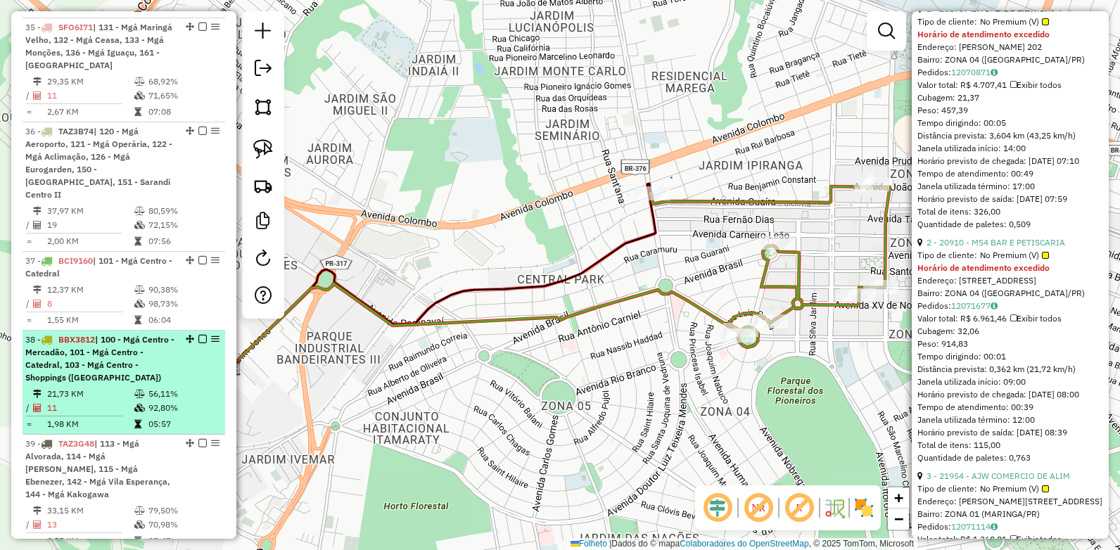
click at [78, 334] on div "38 - BBX3812 | 100 - Mgá Centro - Mercadão, 101 - Mgá Centro - Catedral, 103 - …" at bounding box center [99, 359] width 149 height 51
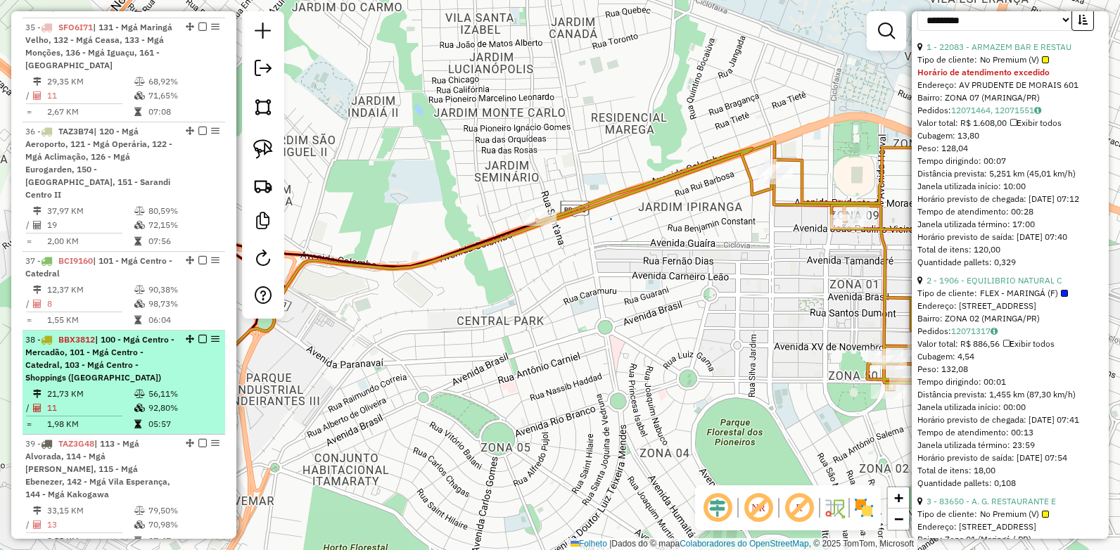
scroll to position [641, 0]
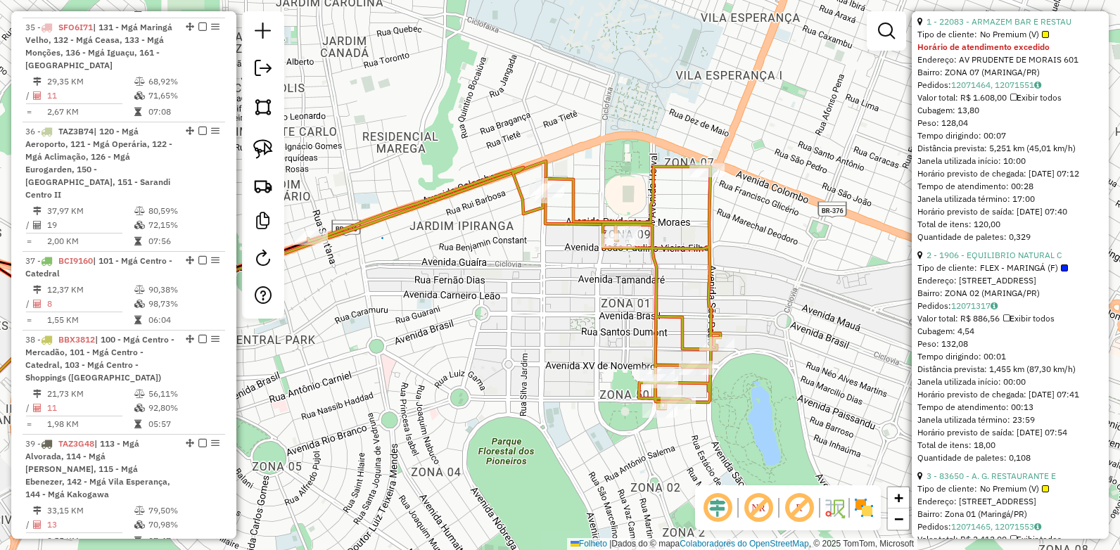
drag, startPoint x: 834, startPoint y: 298, endPoint x: 605, endPoint y: 317, distance: 229.5
click at [605, 317] on div "Janela de atendimento Grade de atendimento Capacidade Transportadoras Veículos …" at bounding box center [560, 275] width 1120 height 550
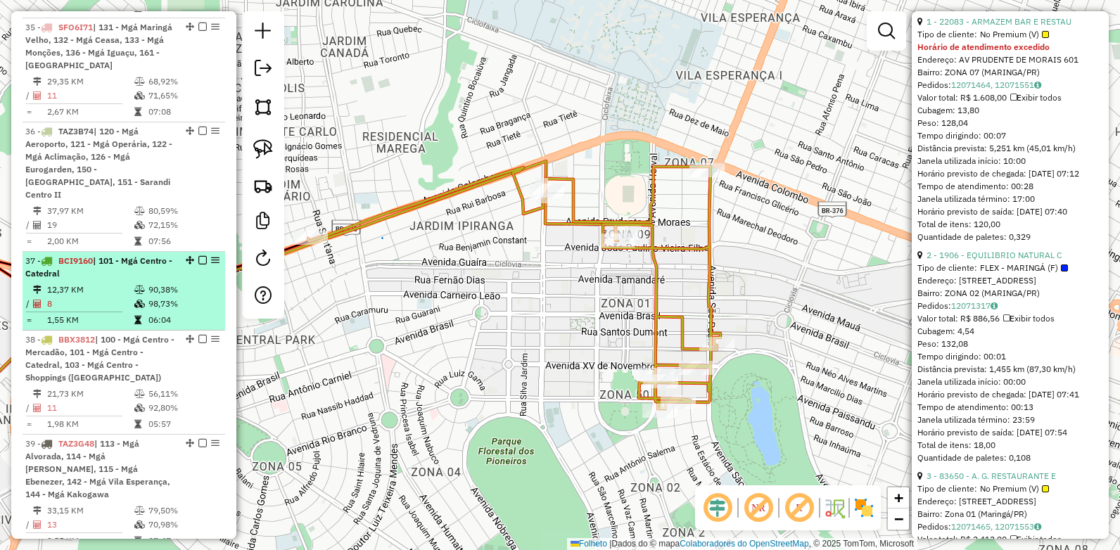
scroll to position [3275, 0]
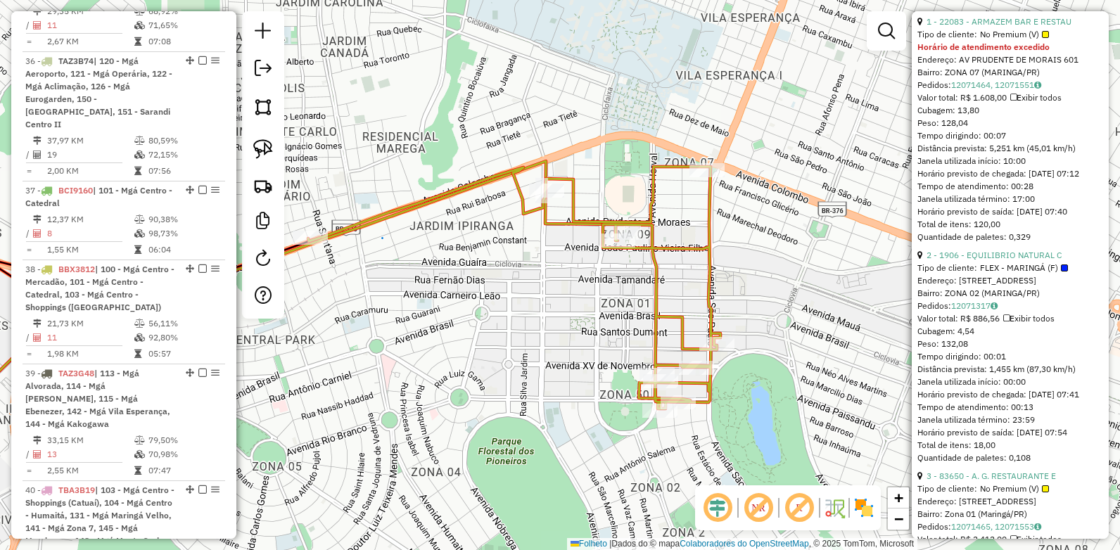
drag, startPoint x: 81, startPoint y: 336, endPoint x: 616, endPoint y: 340, distance: 534.9
click at [81, 368] on span "TAZ3G48" at bounding box center [76, 373] width 36 height 11
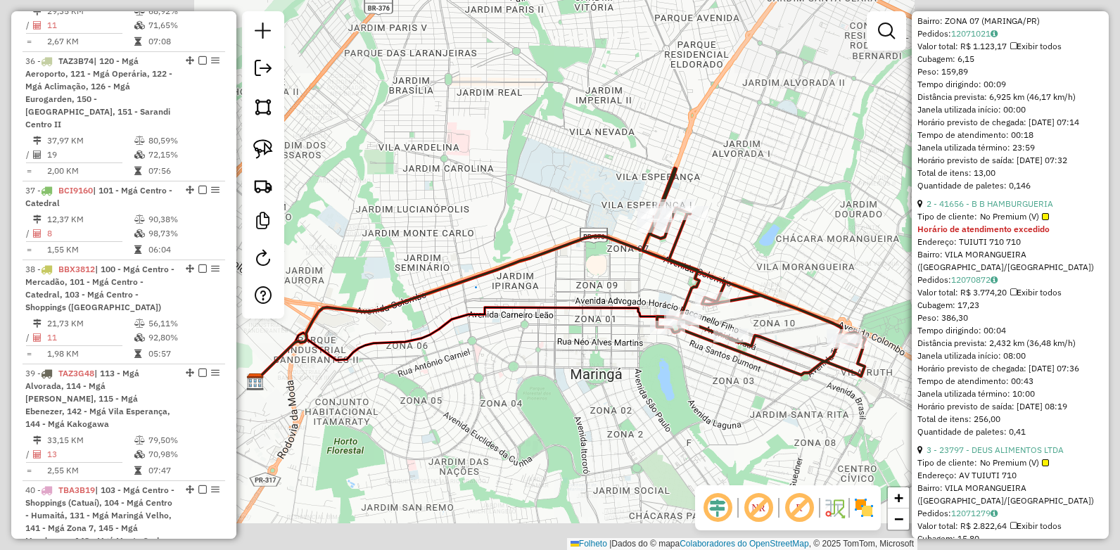
scroll to position [602, 0]
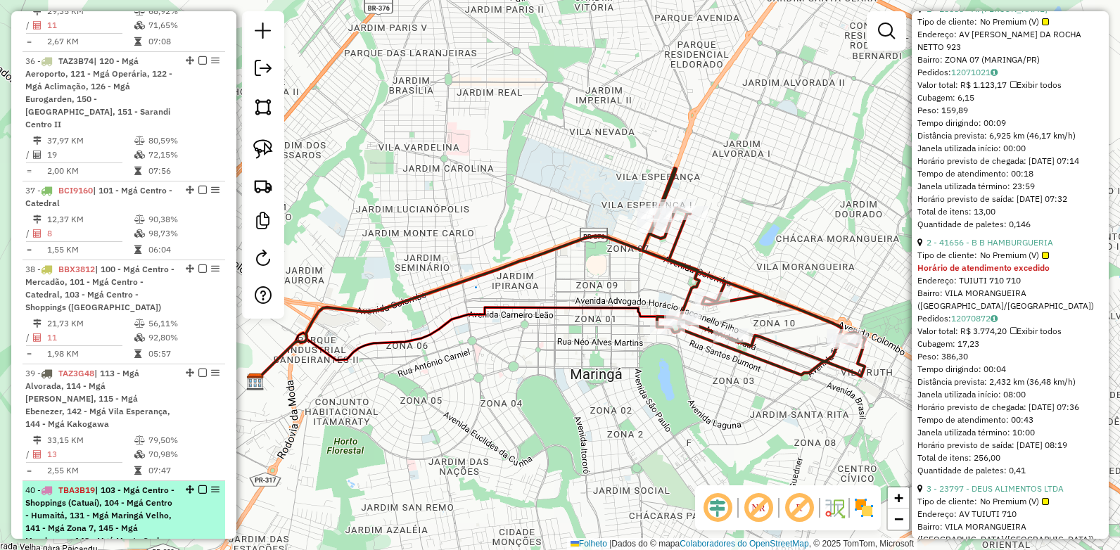
click at [89, 457] on div "40 - TBA3B19 | 103 - Mgá Centro - Shoppings (Catuaí), 104 - Mgá Centro - Humait…" at bounding box center [99, 515] width 149 height 63
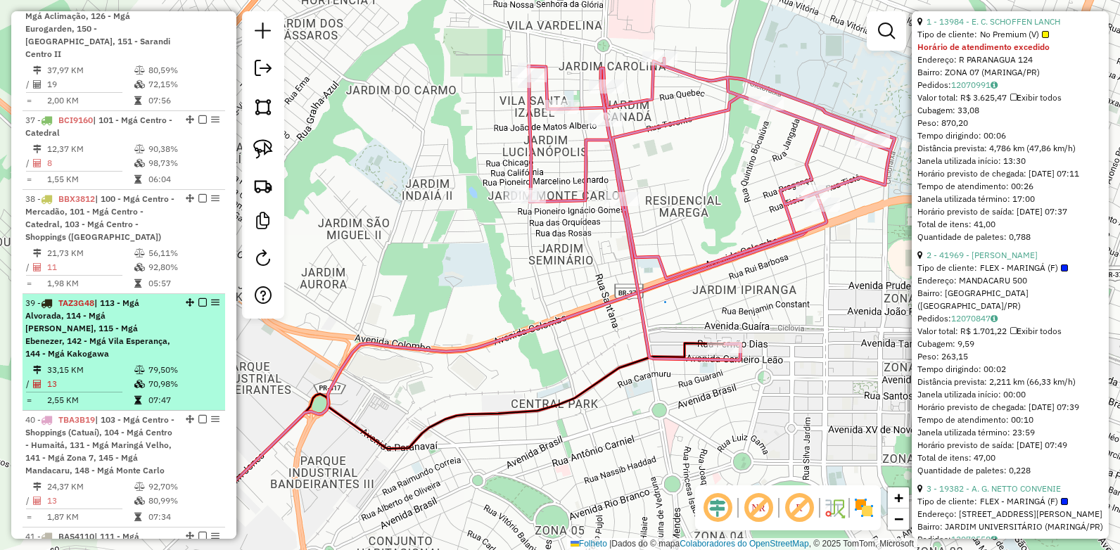
scroll to position [3416, 0]
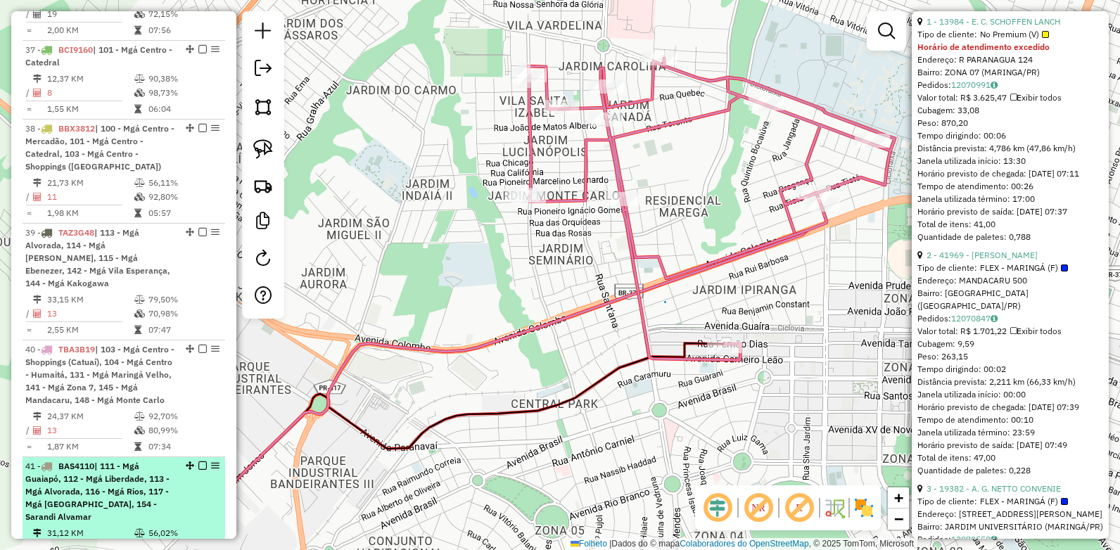
click at [85, 457] on span "BAS4110" at bounding box center [76, 466] width 36 height 11
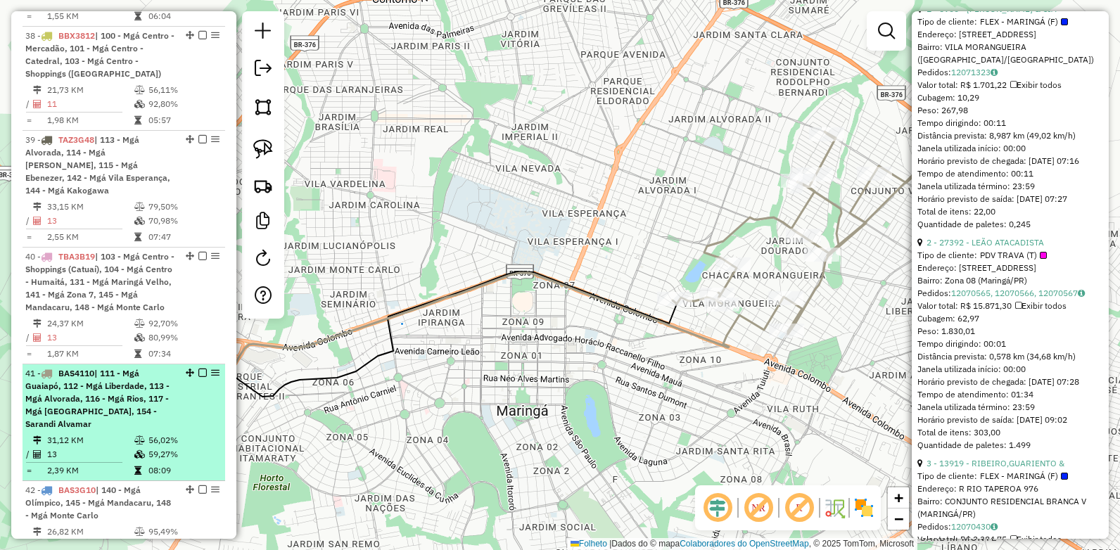
scroll to position [3557, 0]
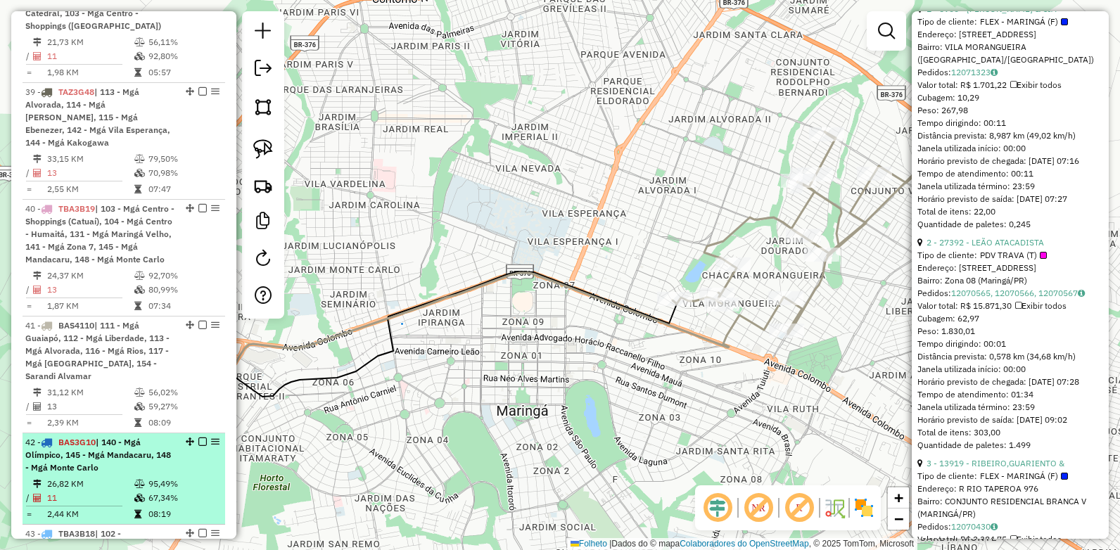
click at [73, 436] on div "42 - BAS3G10 | 140 - Mgá Olímpico, 145 - Mgá Mandacaru, 148 - Mgá Monte Carlo" at bounding box center [99, 455] width 149 height 38
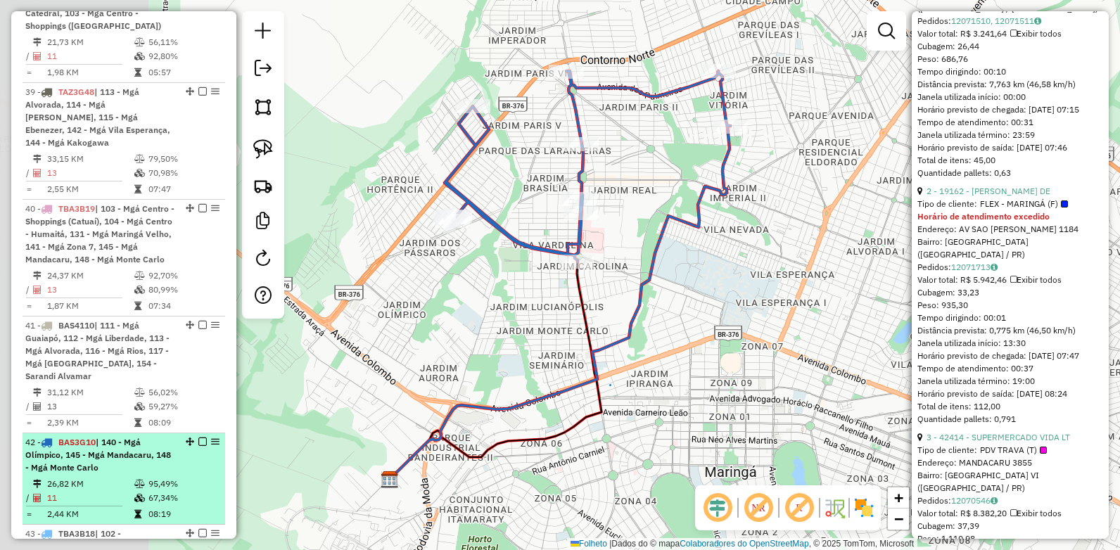
scroll to position [602, 0]
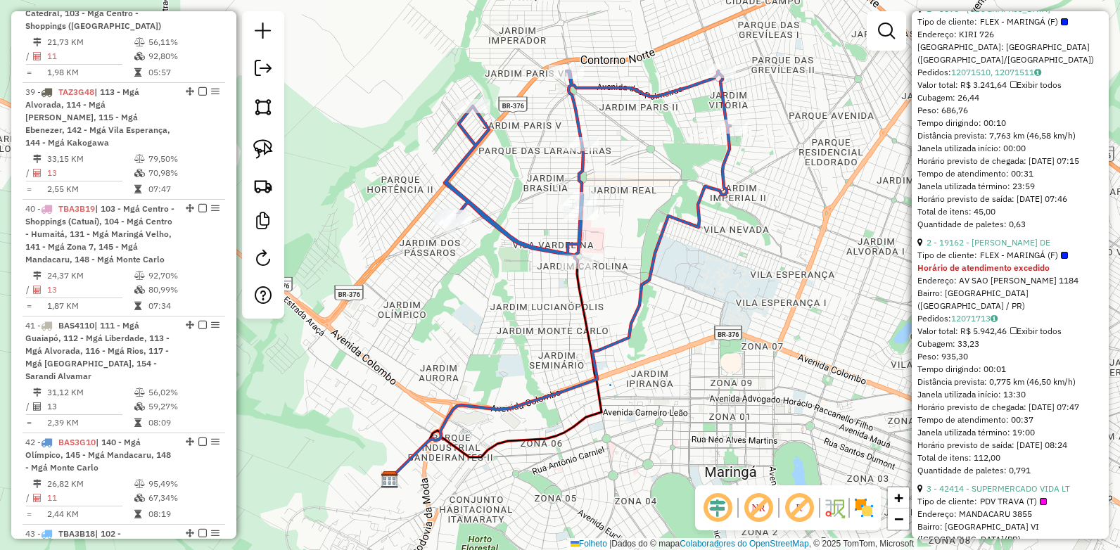
drag, startPoint x: 71, startPoint y: 287, endPoint x: 414, endPoint y: 296, distance: 342.8
click at [71, 320] on span "BAS4110" at bounding box center [76, 325] width 36 height 11
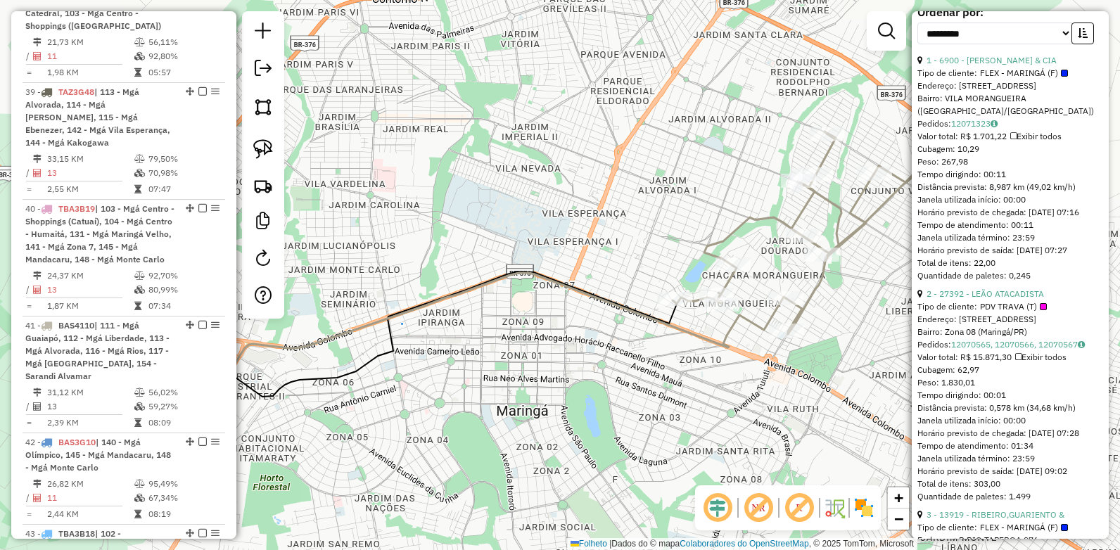
scroll to position [654, 0]
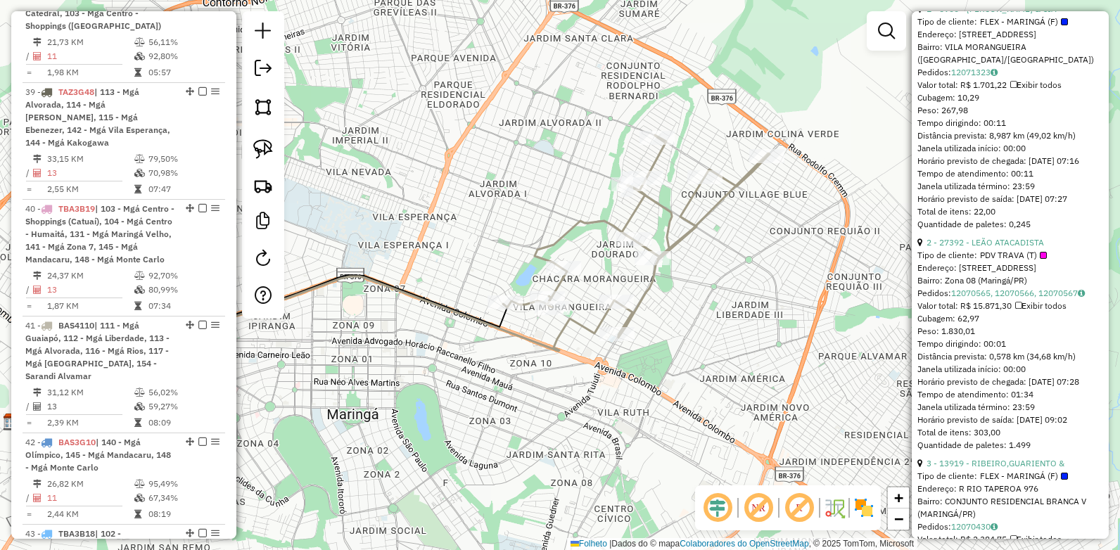
drag, startPoint x: 676, startPoint y: 280, endPoint x: 506, endPoint y: 284, distance: 169.6
click at [506, 284] on div "Janela de atendimento Grade de atendimento Capacidade Transportadoras Veículos …" at bounding box center [560, 275] width 1120 height 550
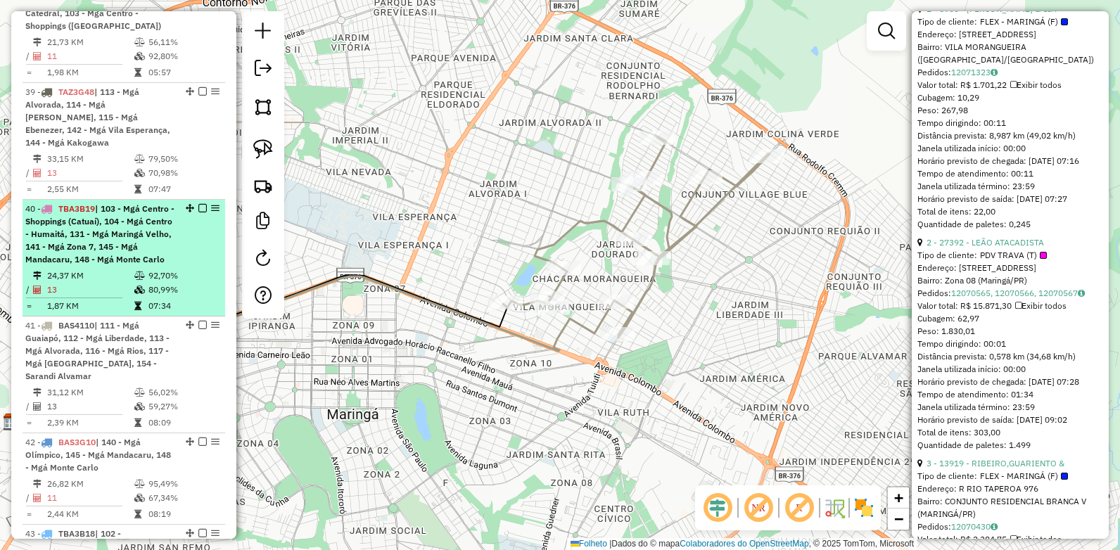
click at [84, 203] on span "TBA3B19" at bounding box center [76, 208] width 37 height 11
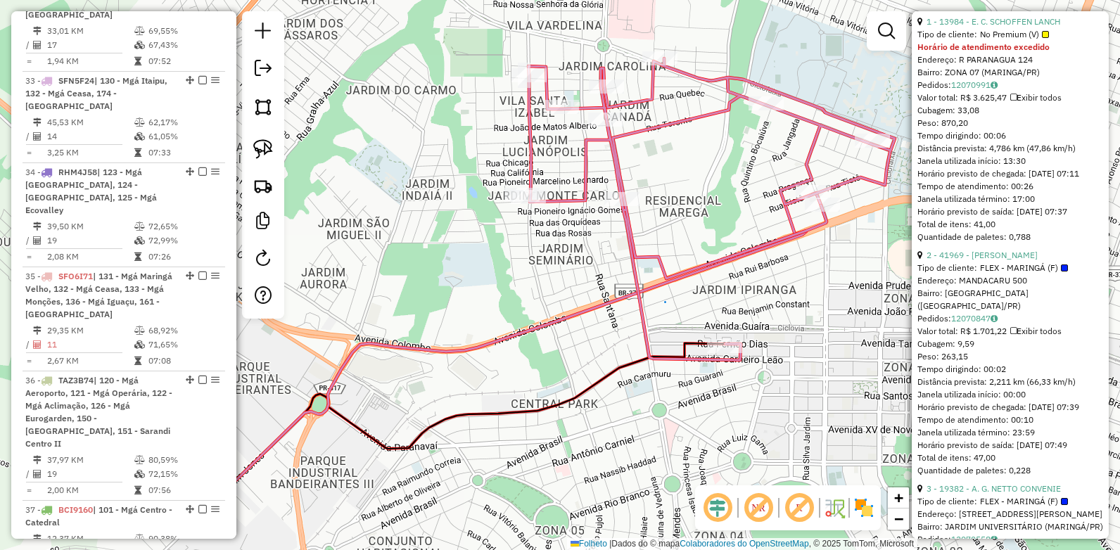
scroll to position [2853, 0]
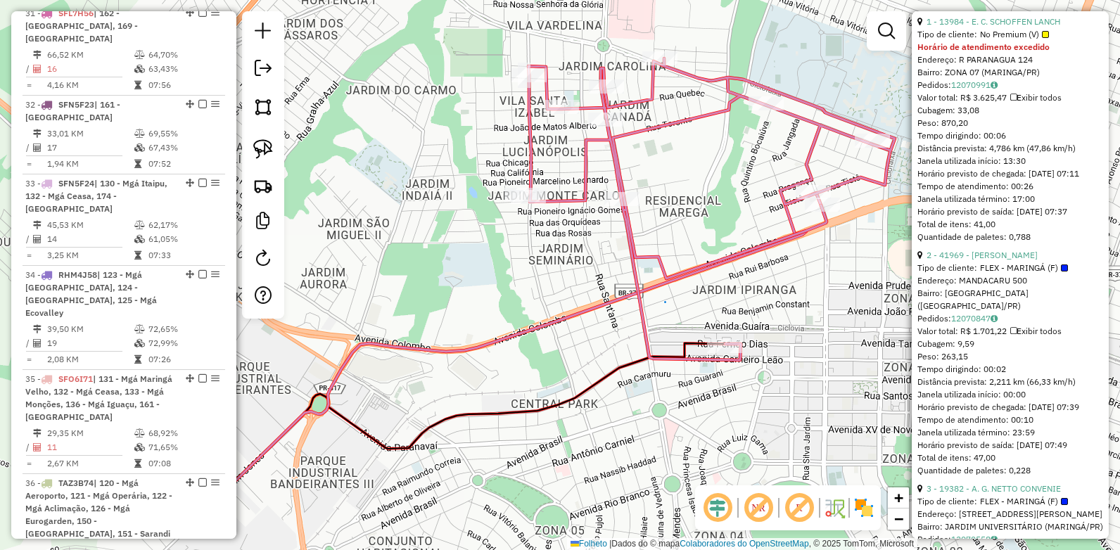
drag, startPoint x: 84, startPoint y: 171, endPoint x: 281, endPoint y: 231, distance: 205.9
click at [84, 178] on span "SFN5F24" at bounding box center [76, 183] width 36 height 11
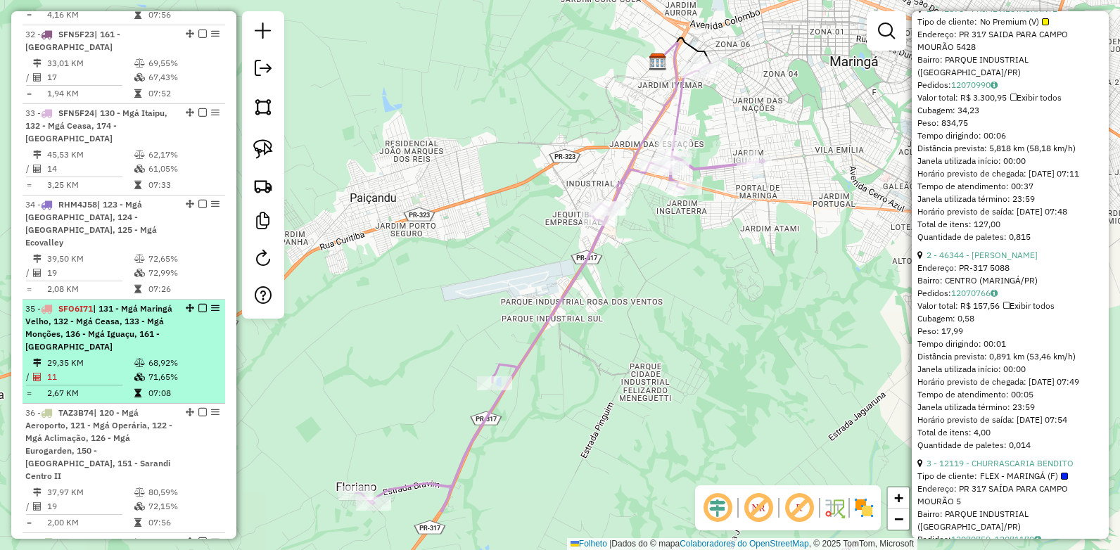
scroll to position [2994, 0]
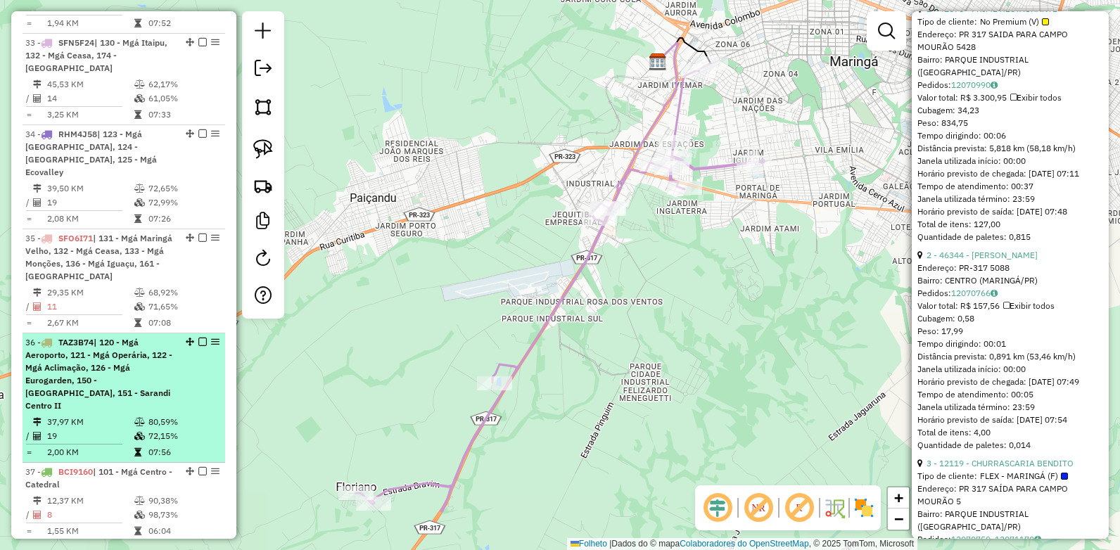
click at [75, 337] on span "TAZ3B74" at bounding box center [75, 342] width 35 height 11
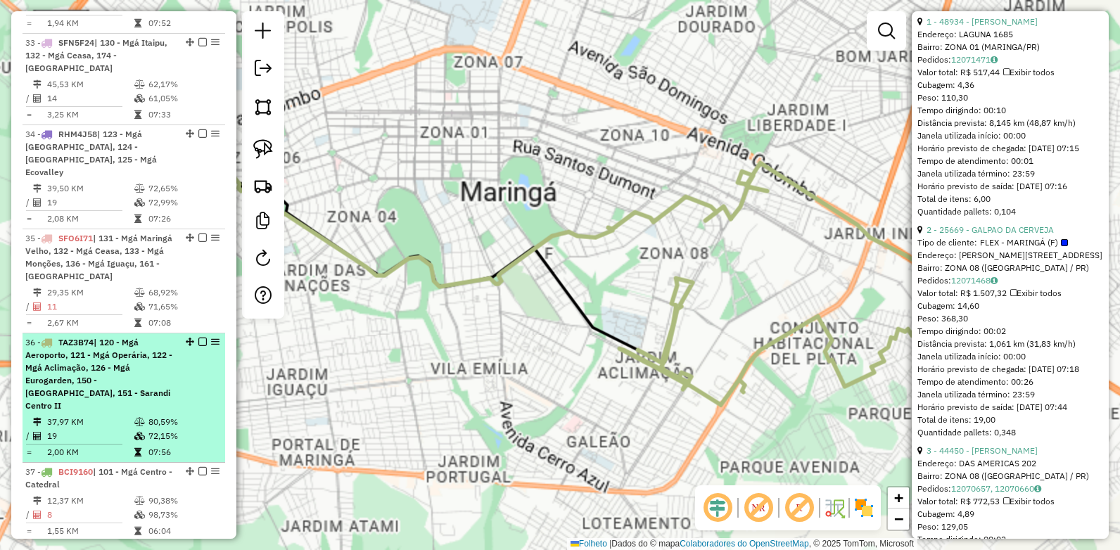
scroll to position [615, 0]
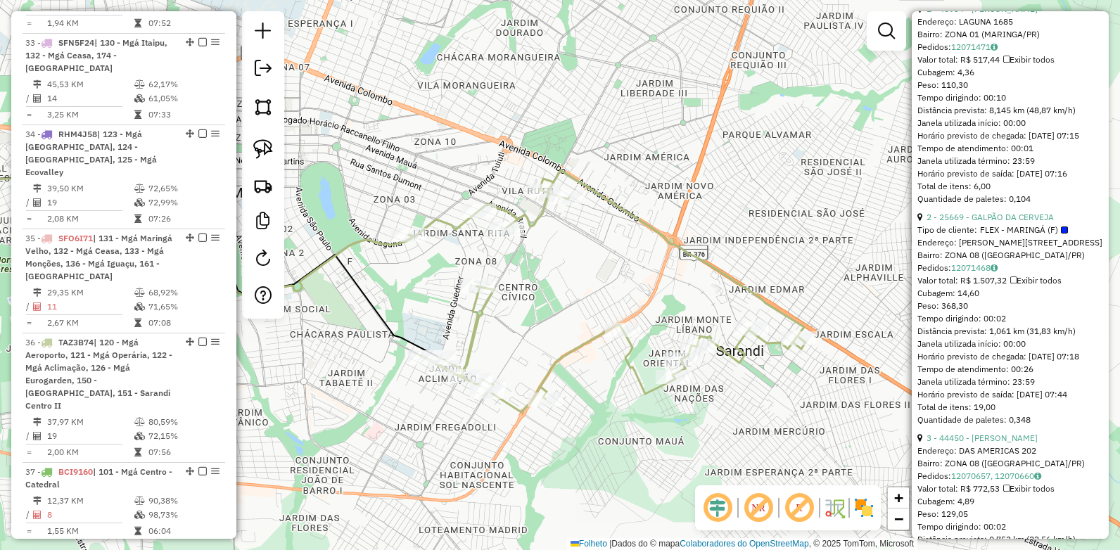
drag, startPoint x: 720, startPoint y: 313, endPoint x: 521, endPoint y: 320, distance: 199.3
click at [521, 320] on div "Janela de atendimento Grade de atendimento Capacidade Transportadoras Veículos …" at bounding box center [560, 275] width 1120 height 550
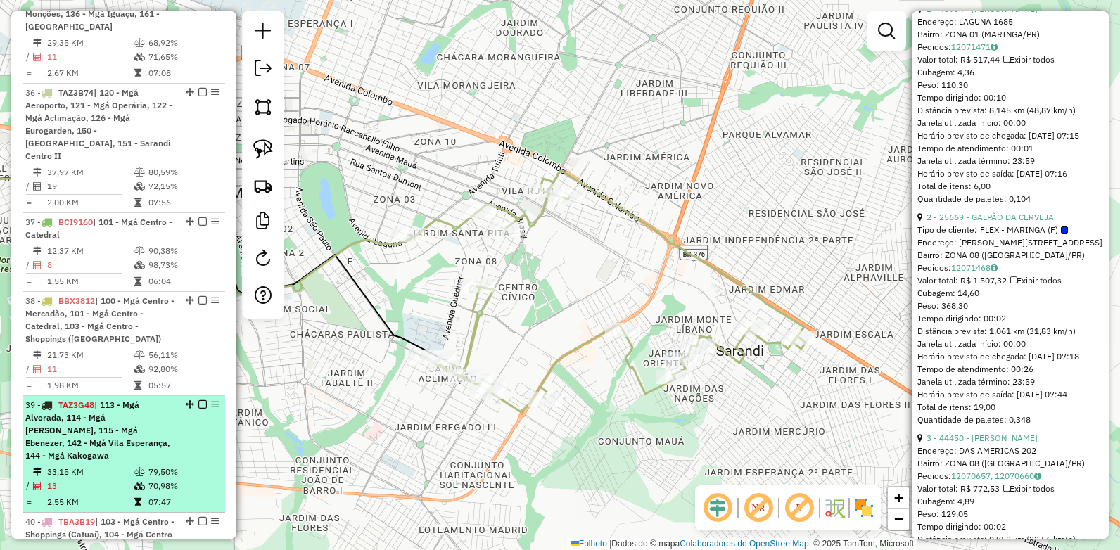
scroll to position [3275, 0]
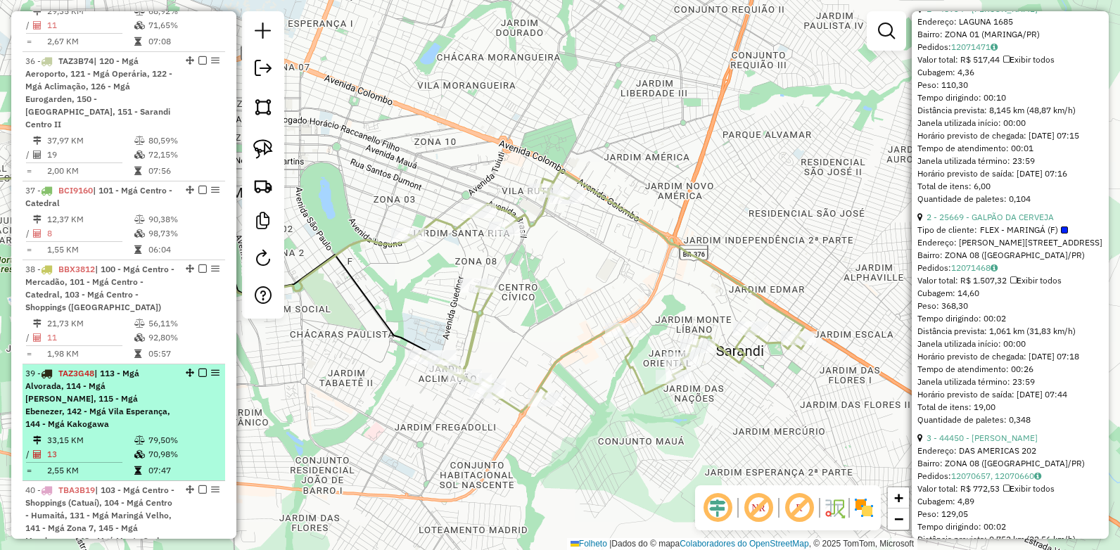
click at [78, 368] on span "TAZ3G48" at bounding box center [76, 373] width 36 height 11
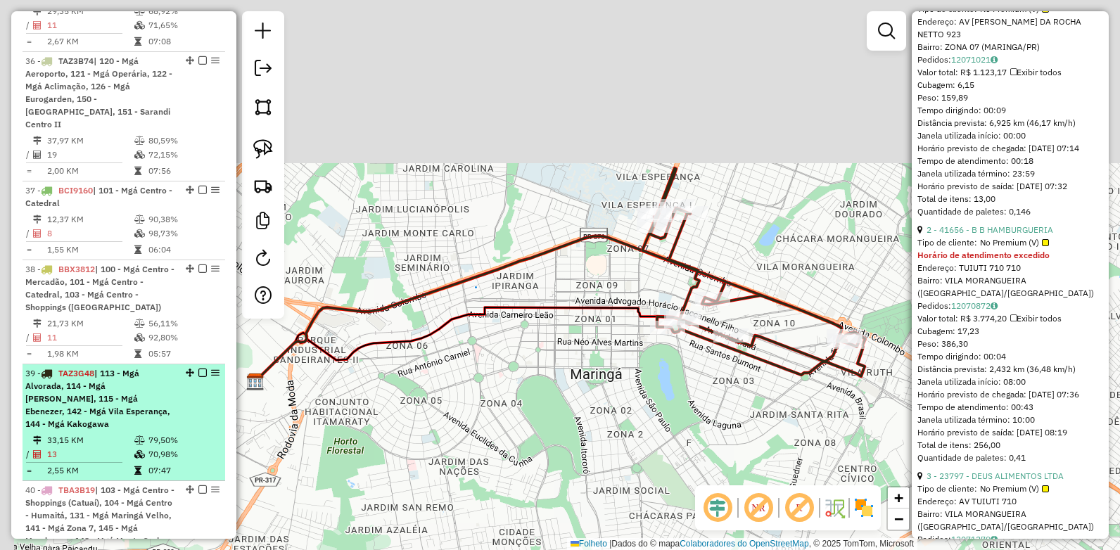
scroll to position [602, 0]
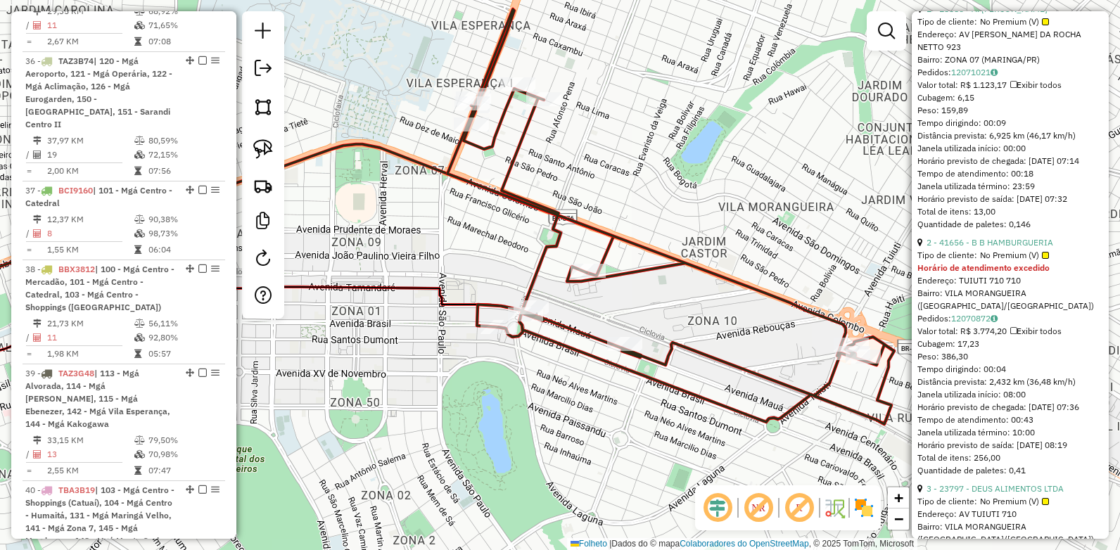
drag, startPoint x: 636, startPoint y: 166, endPoint x: 569, endPoint y: 148, distance: 69.1
click at [569, 148] on div "Janela de atendimento Grade de atendimento Capacidade Transportadoras Veículos …" at bounding box center [560, 275] width 1120 height 550
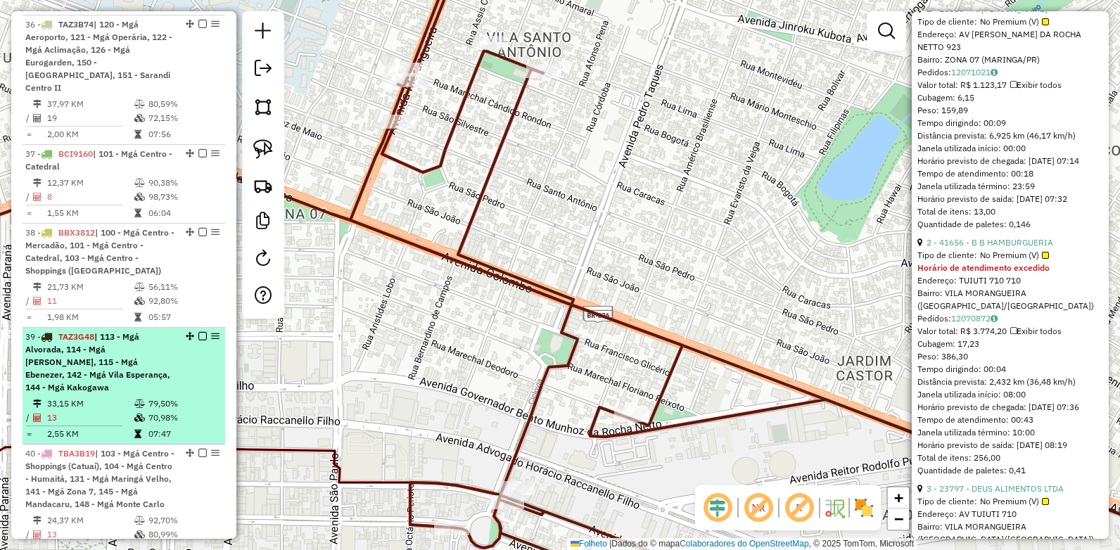
scroll to position [3346, 0]
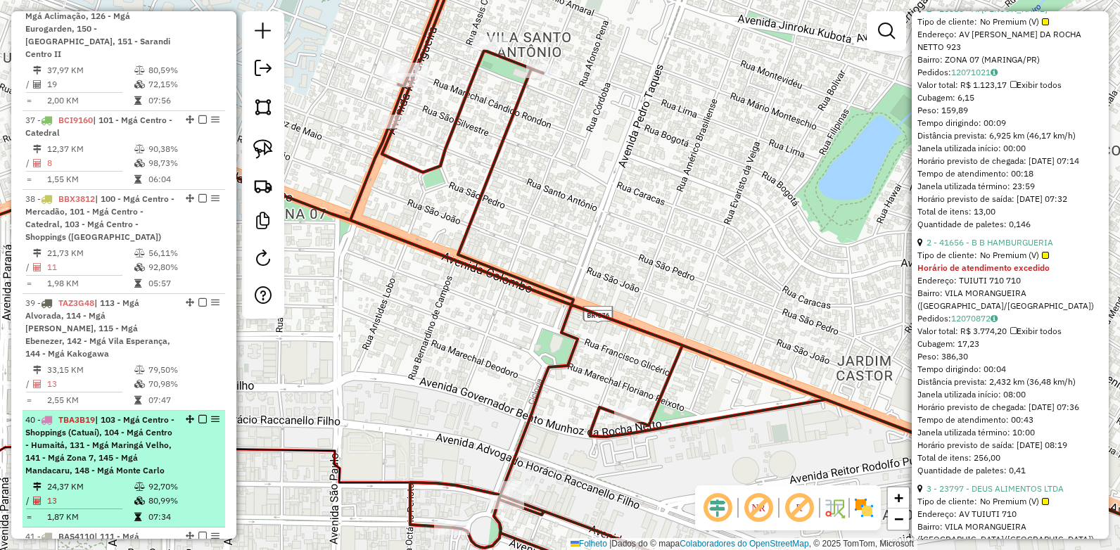
click at [92, 415] on span "TBA3B19" at bounding box center [76, 420] width 37 height 11
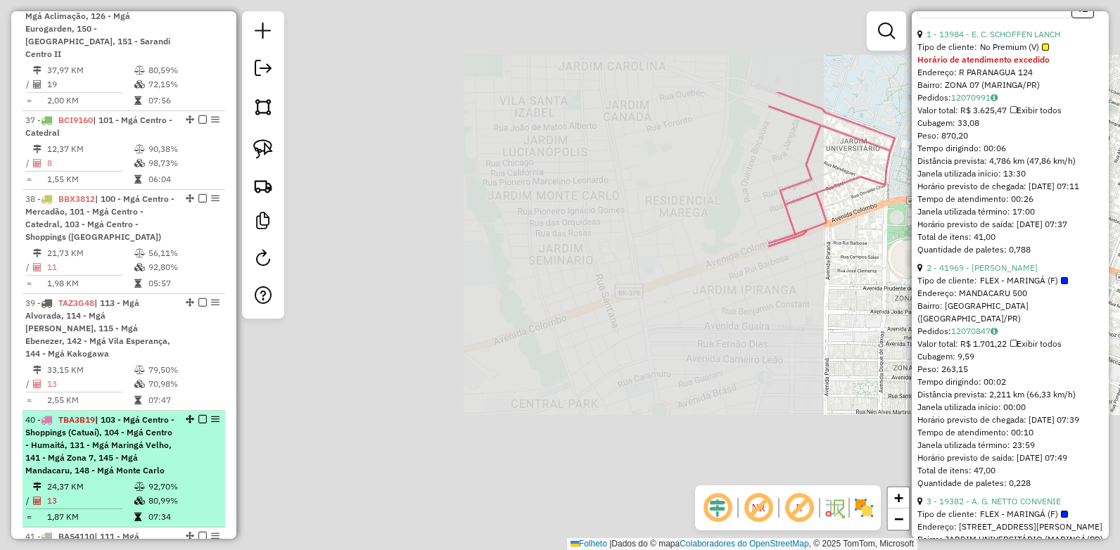
scroll to position [615, 0]
